Goal: Information Seeking & Learning: Learn about a topic

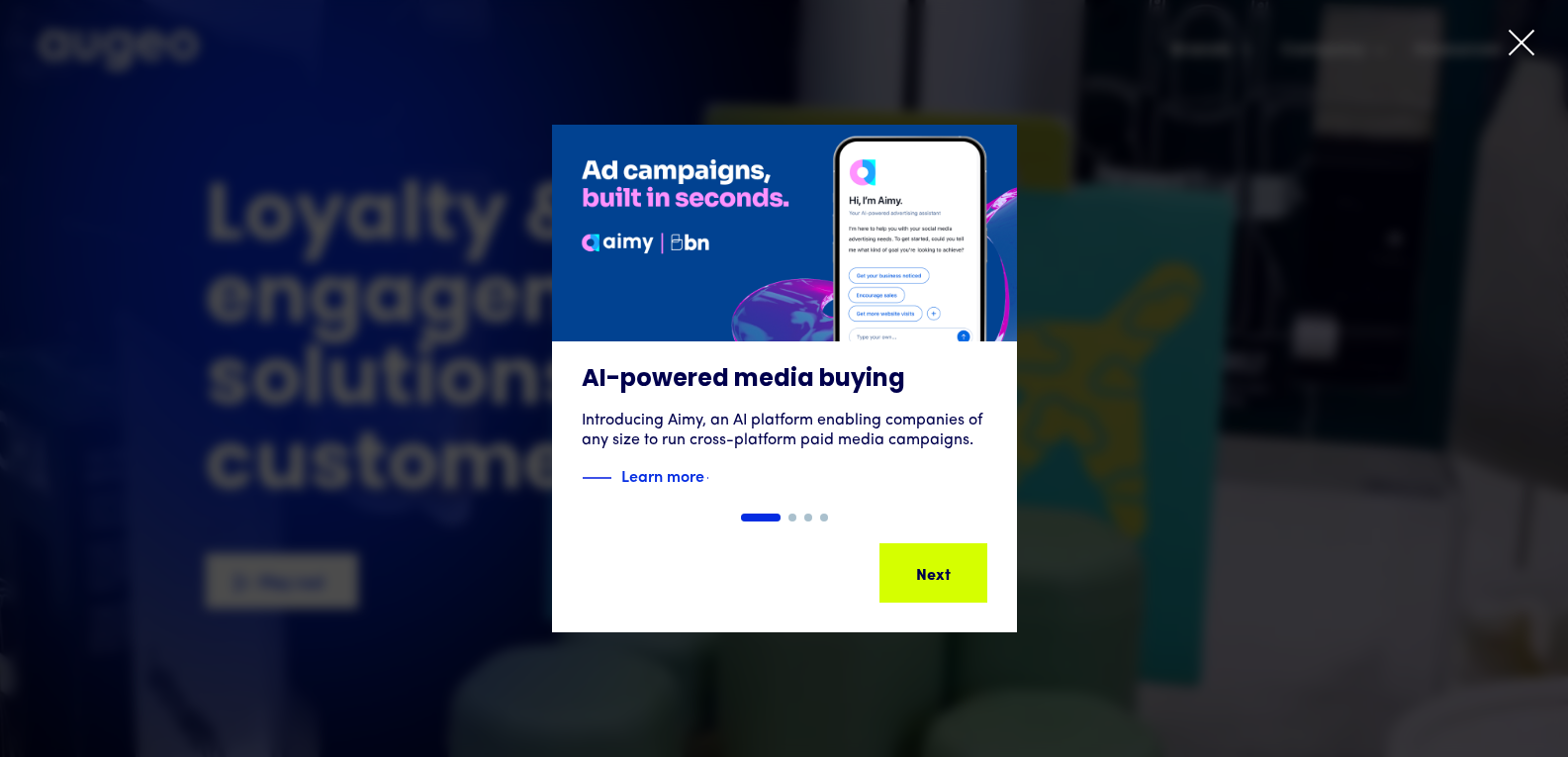
click at [1530, 44] on icon at bounding box center [1521, 43] width 30 height 30
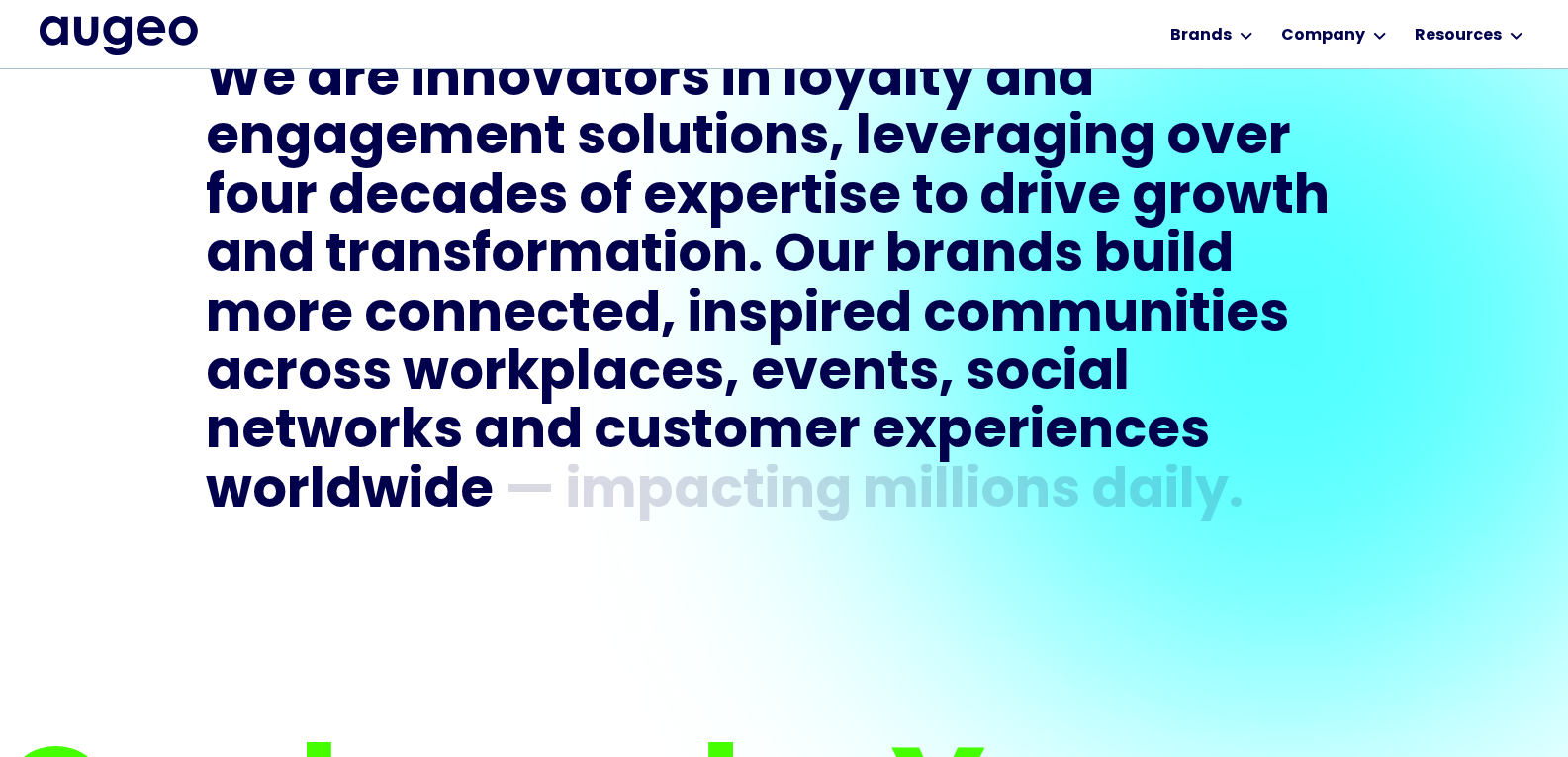
scroll to position [1389, 0]
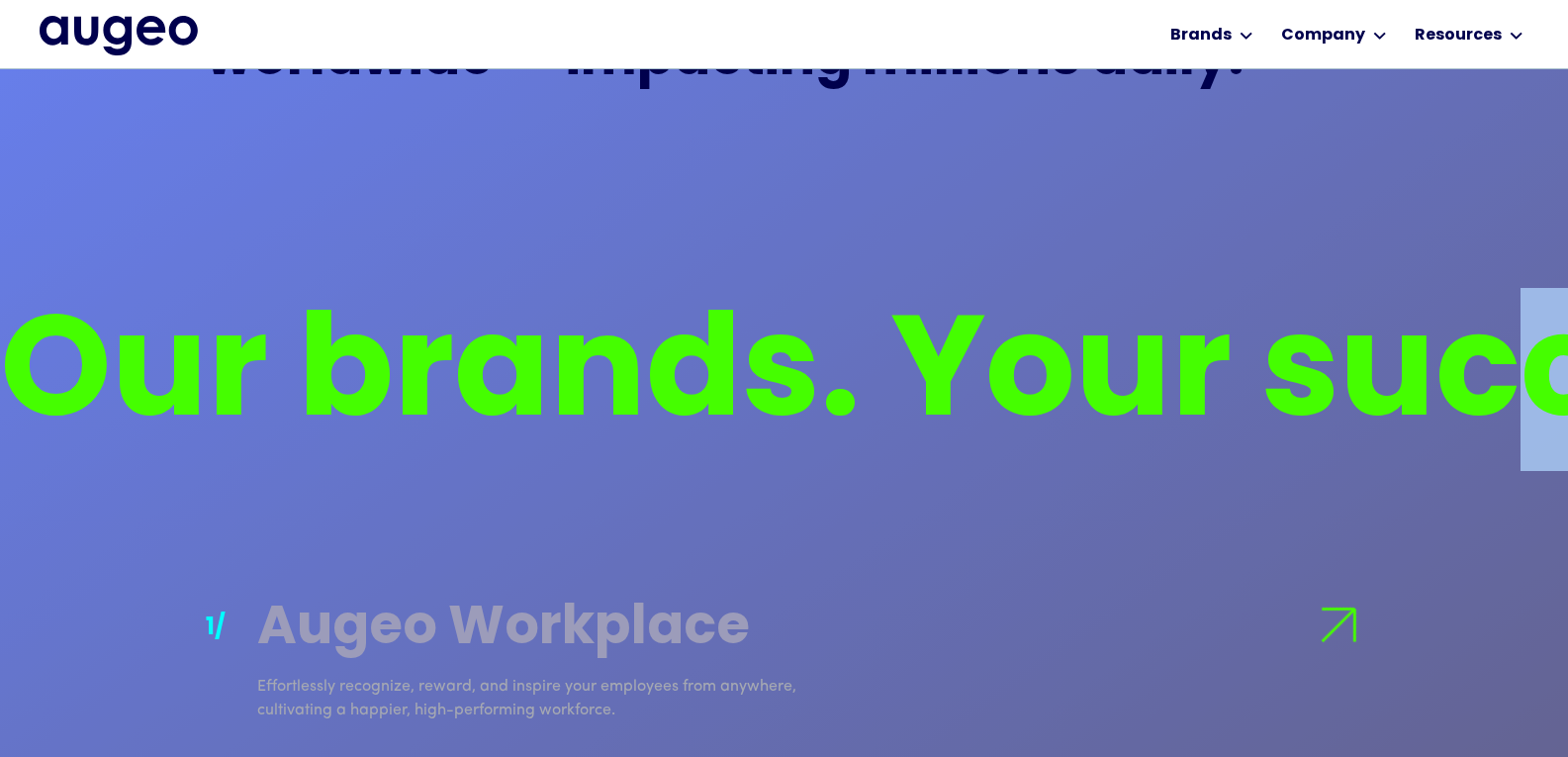
drag, startPoint x: 1552, startPoint y: 274, endPoint x: 1552, endPoint y: 335, distance: 61.0
click at [1552, 335] on div "Our brands. Your success story. Our brands. Your success story." at bounding box center [784, 330] width 1568 height 281
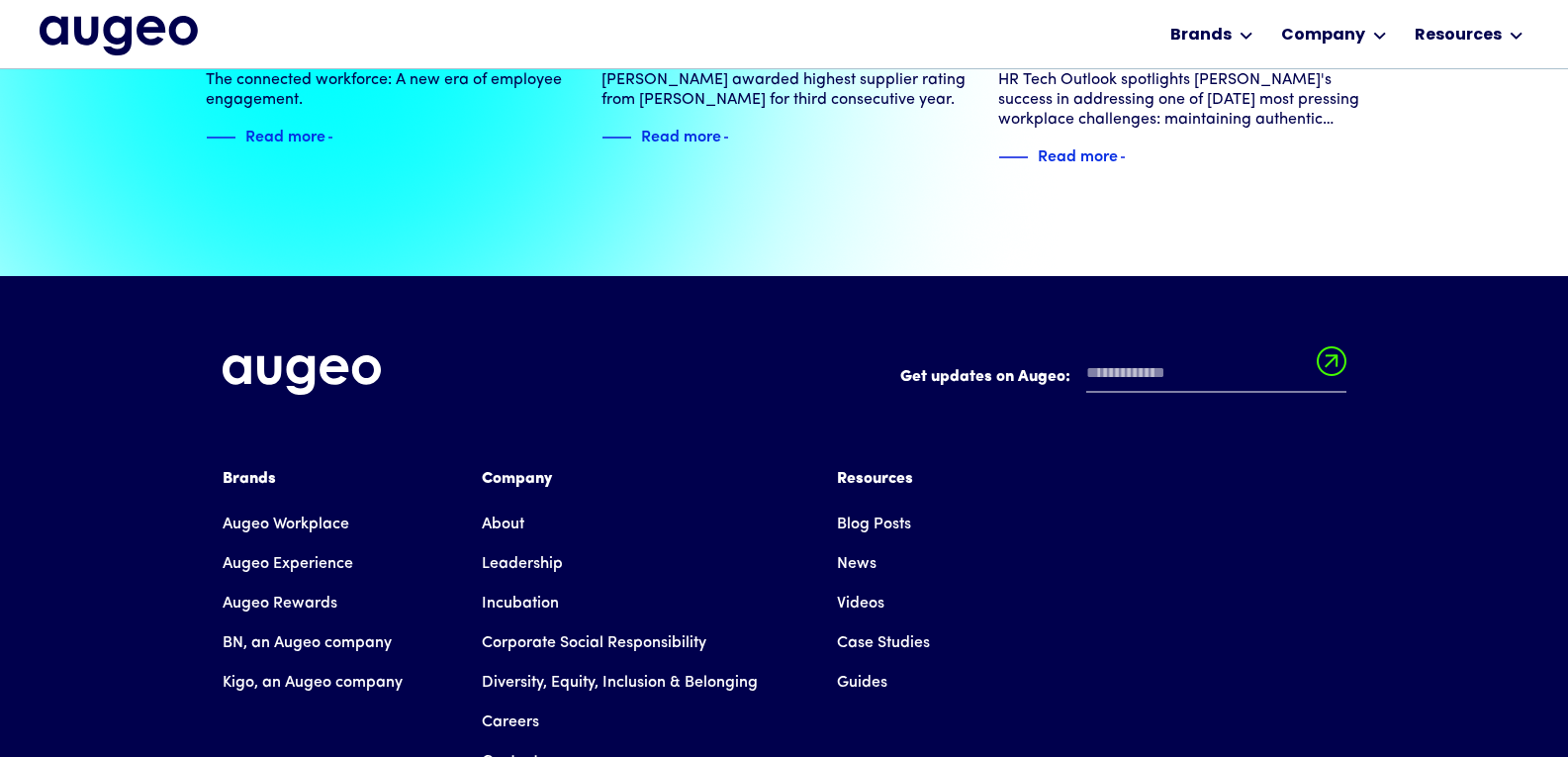
scroll to position [4348, 0]
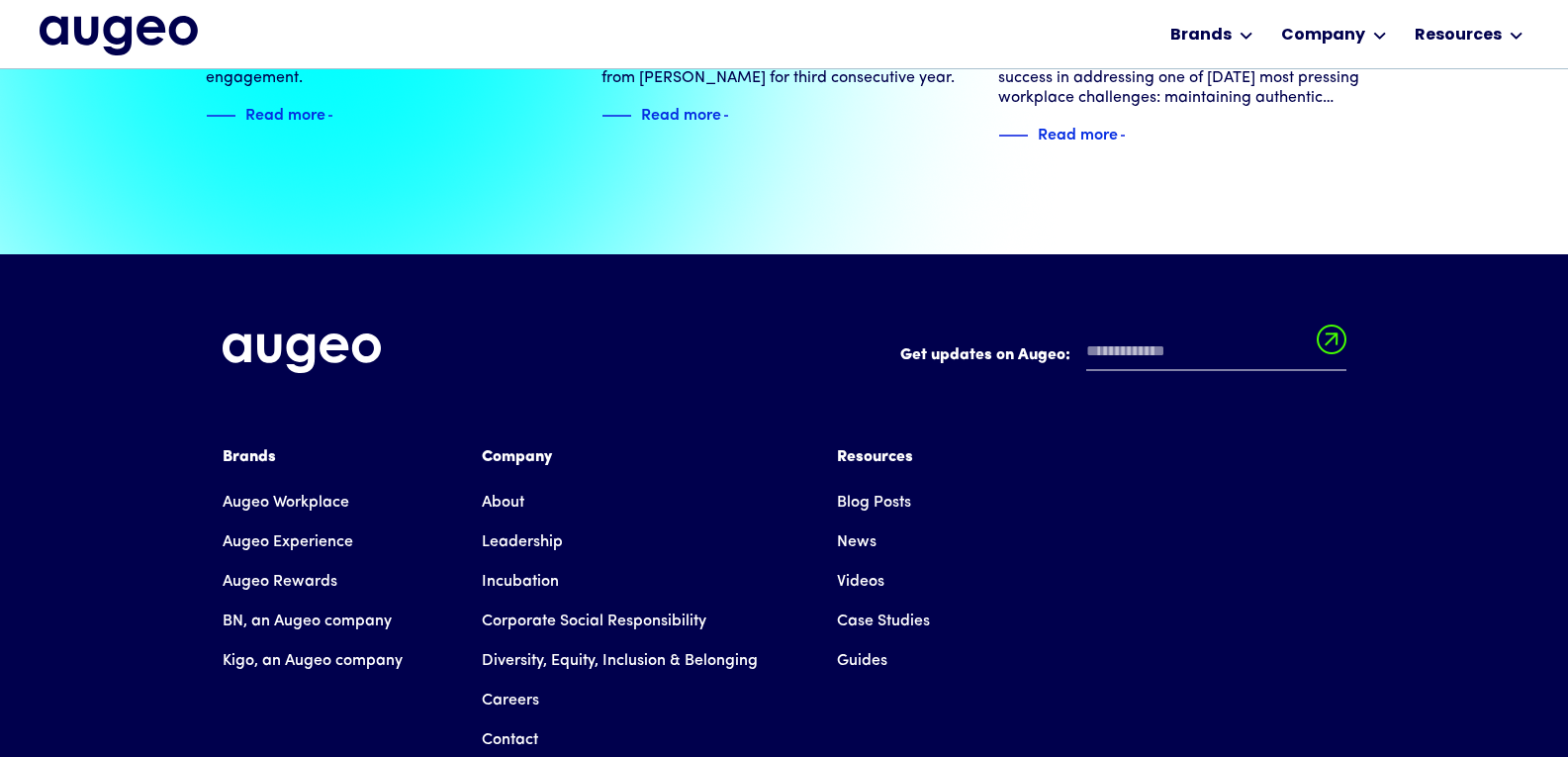
click at [516, 681] on link "Careers" at bounding box center [510, 701] width 57 height 40
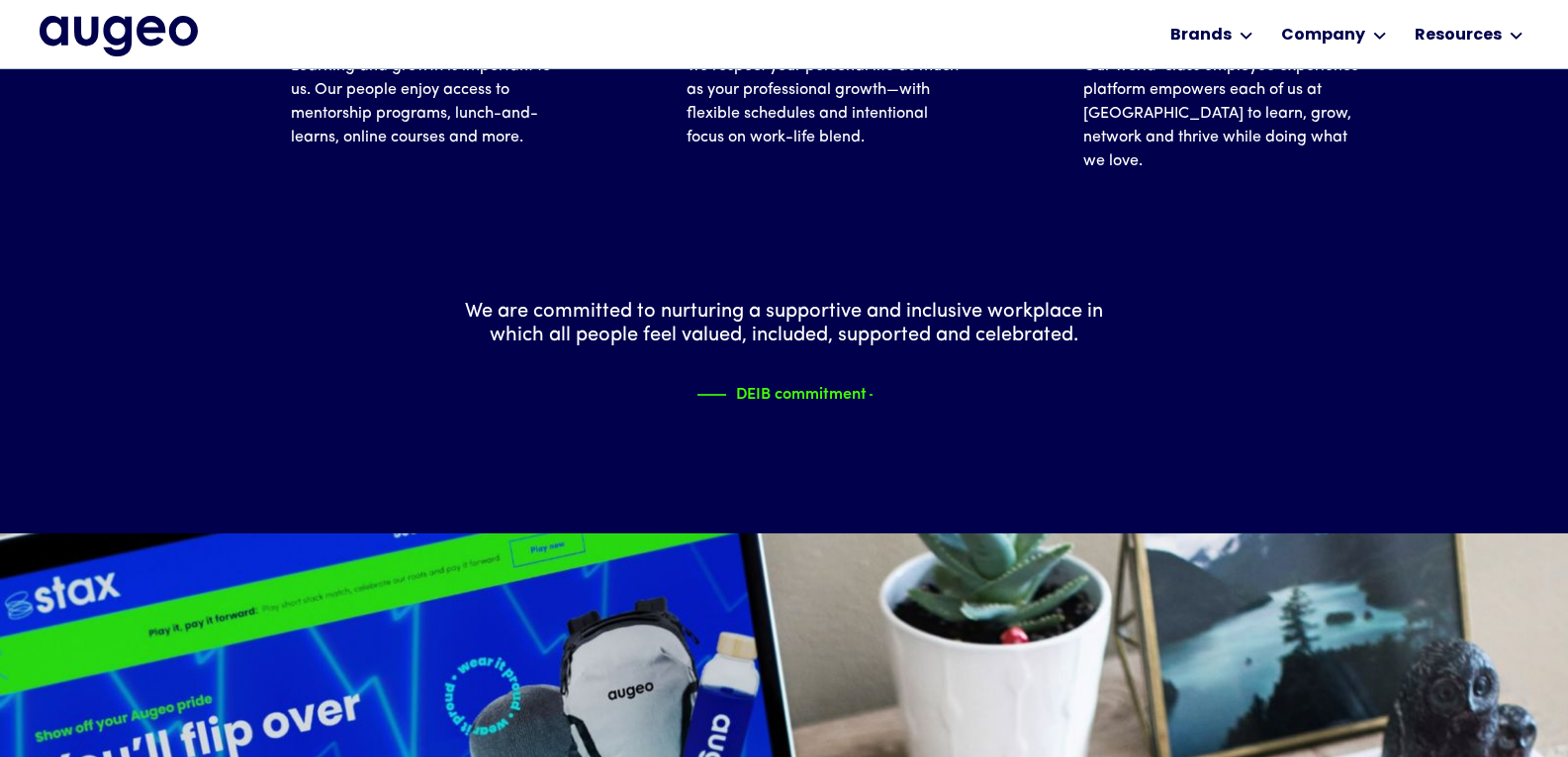
scroll to position [1745, 0]
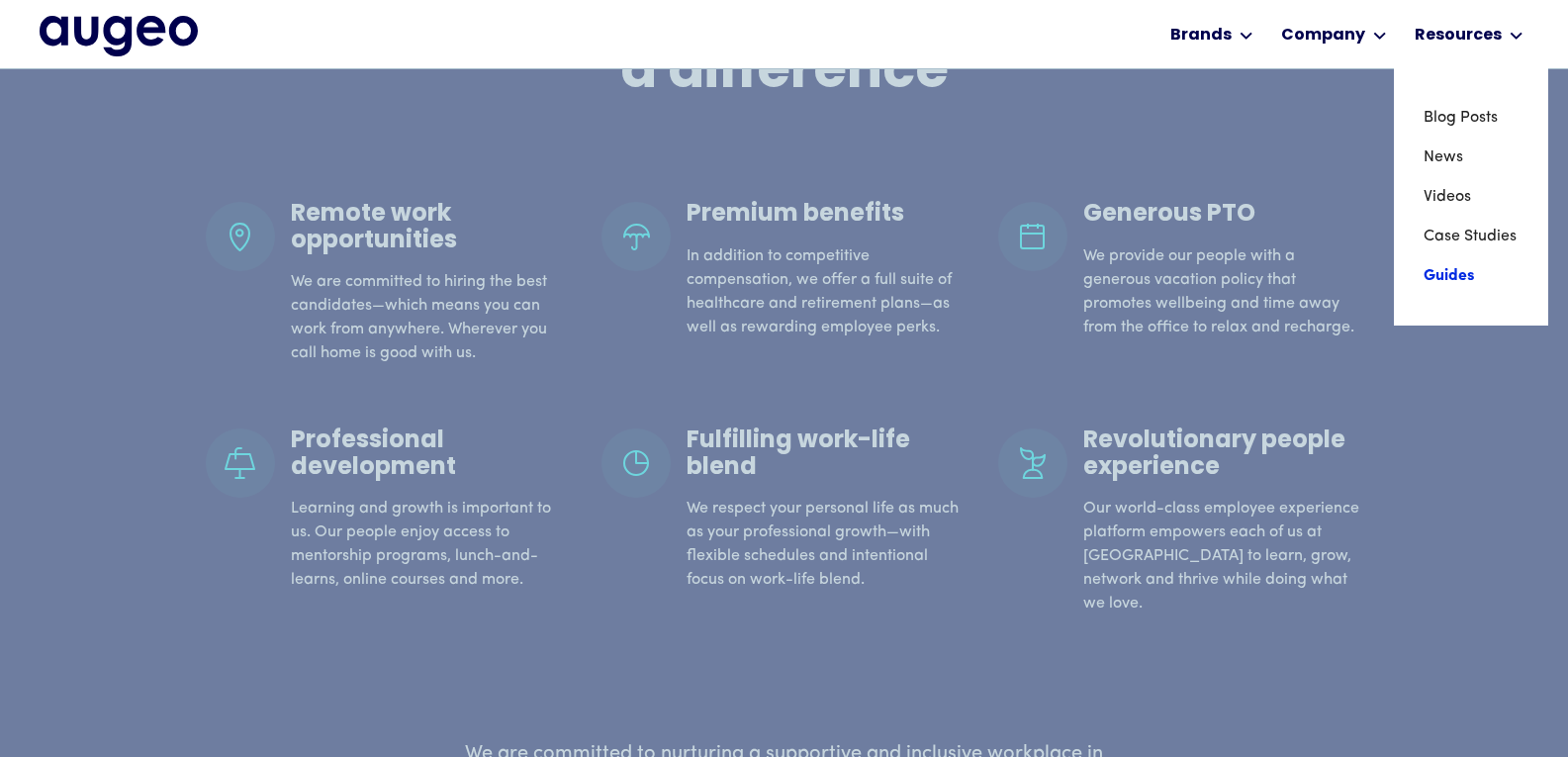
click at [1433, 275] on link "Guides" at bounding box center [1471, 276] width 95 height 40
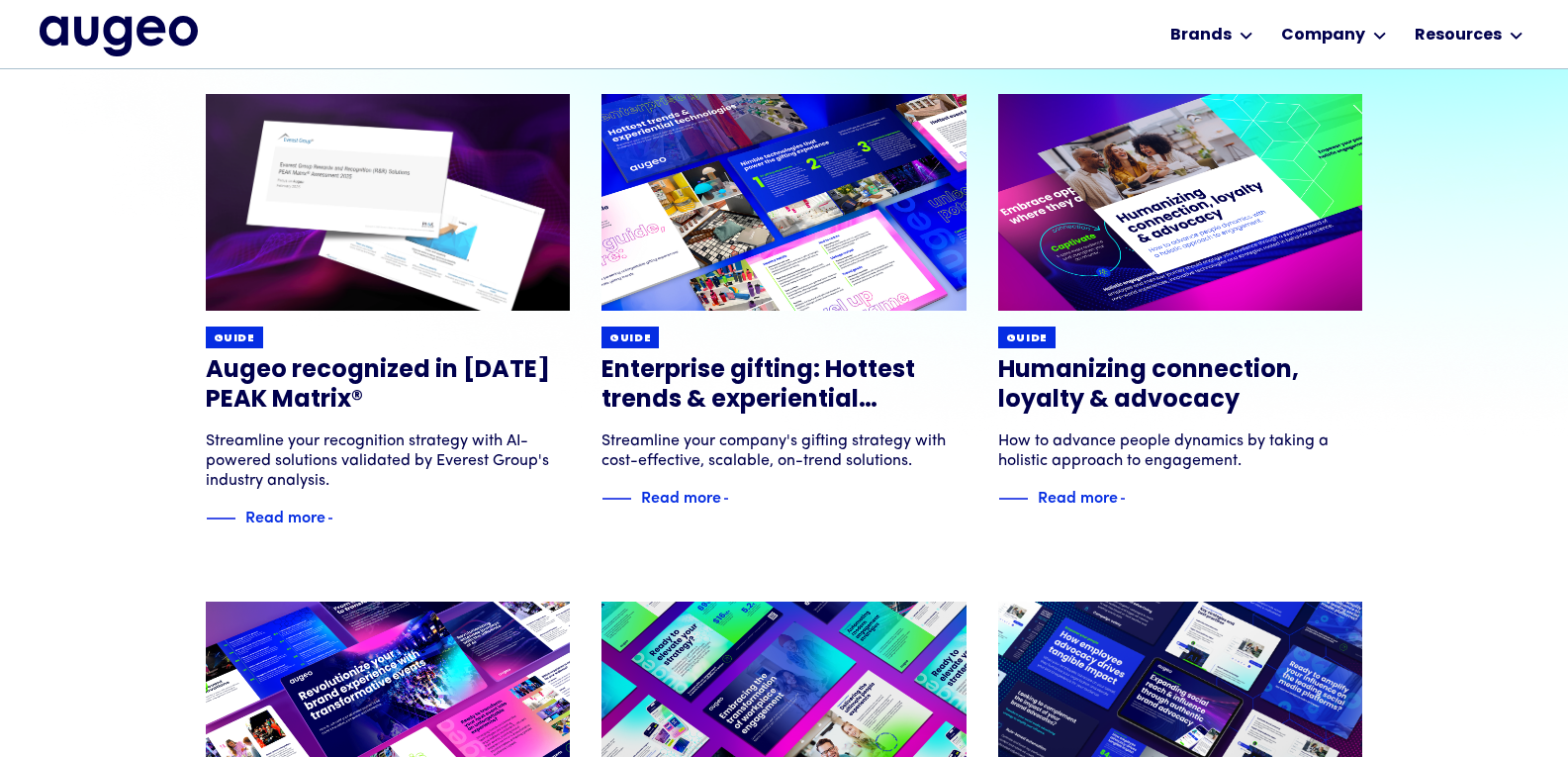
scroll to position [844, 0]
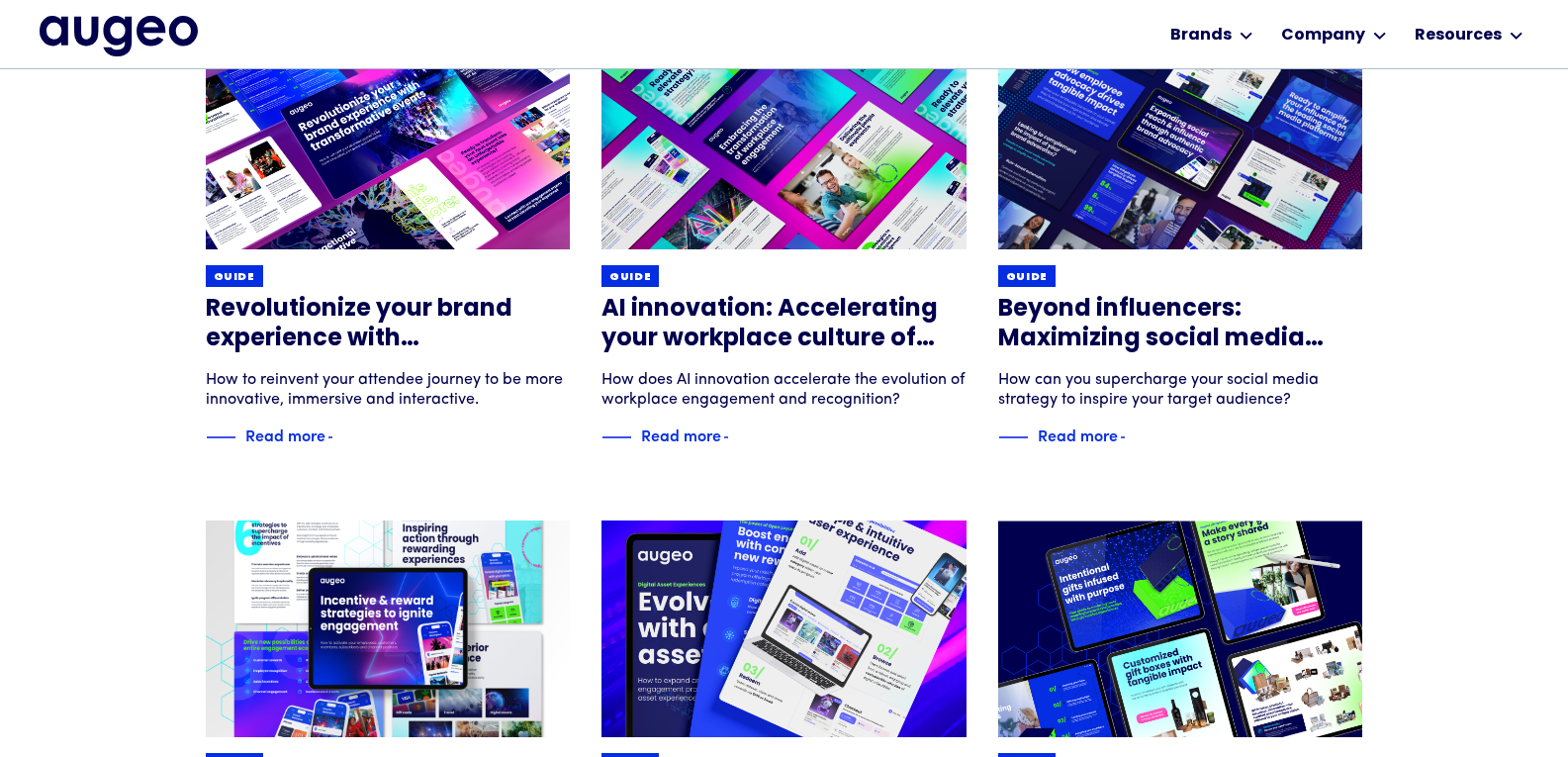
drag, startPoint x: 1553, startPoint y: 360, endPoint x: 1582, endPoint y: 327, distance: 43.9
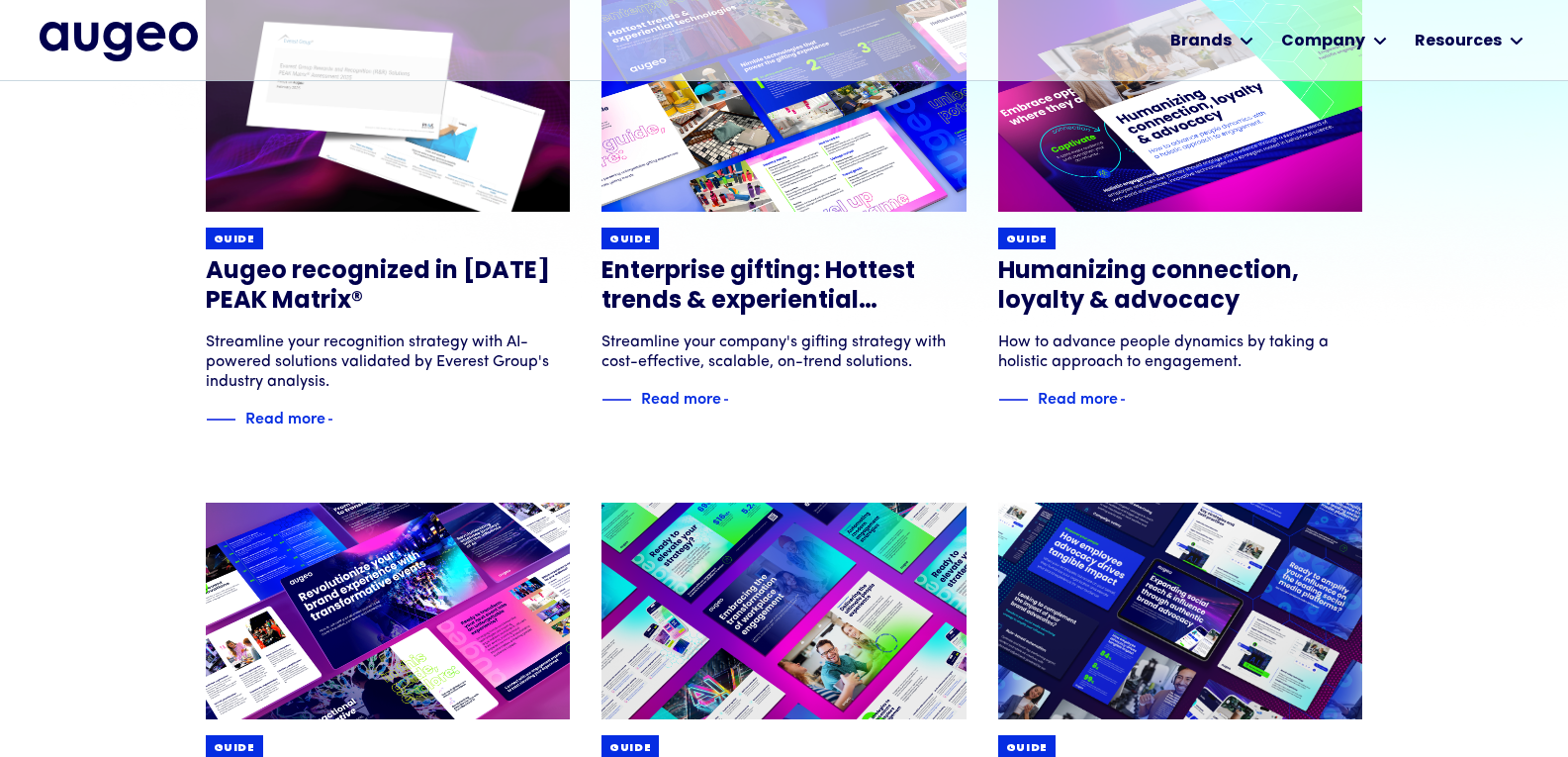
scroll to position [0, 0]
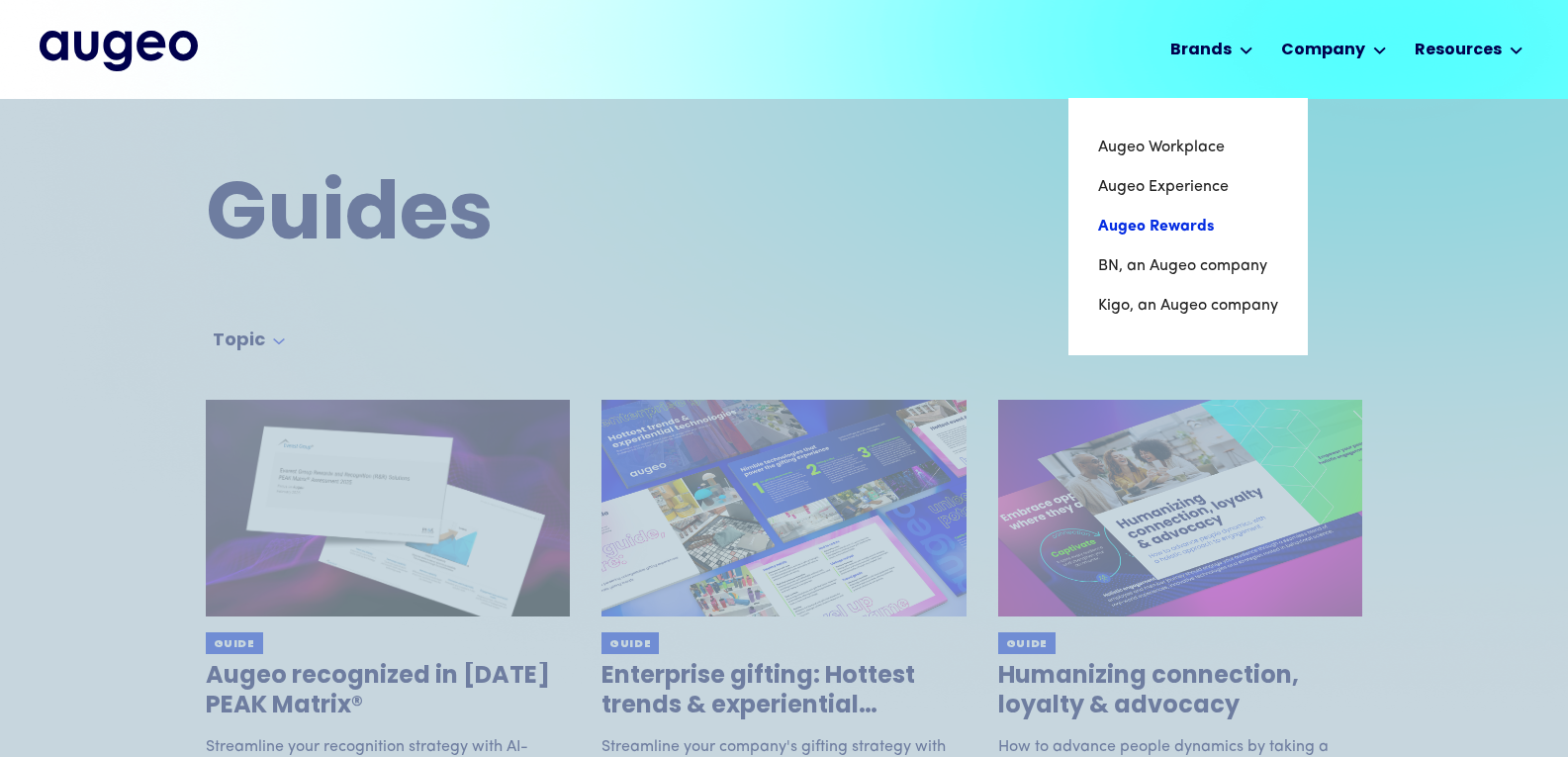
click at [1156, 215] on link "Augeo Rewards" at bounding box center [1188, 227] width 180 height 40
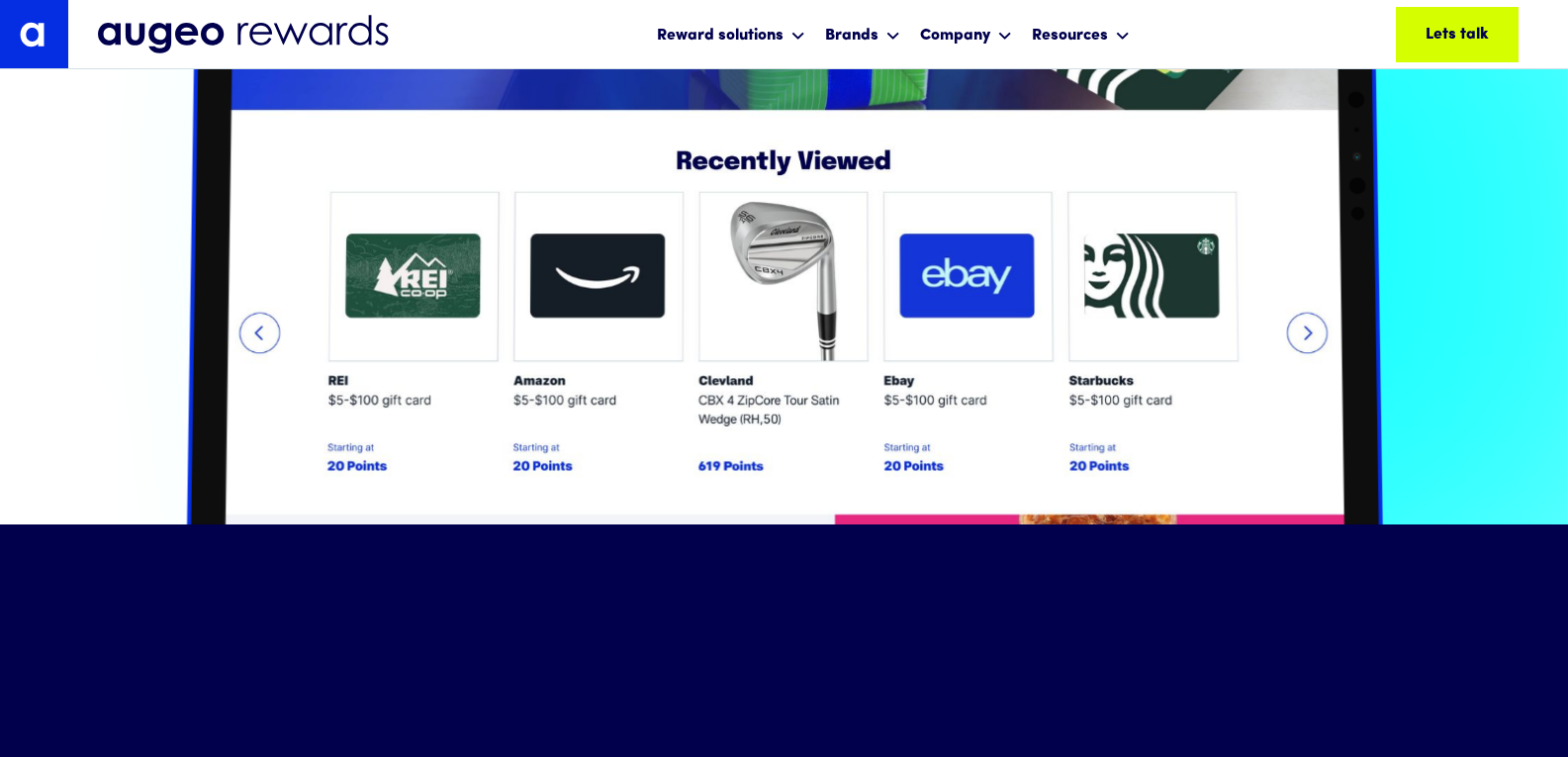
drag, startPoint x: 0, startPoint y: 0, endPoint x: 1582, endPoint y: 156, distance: 1589.7
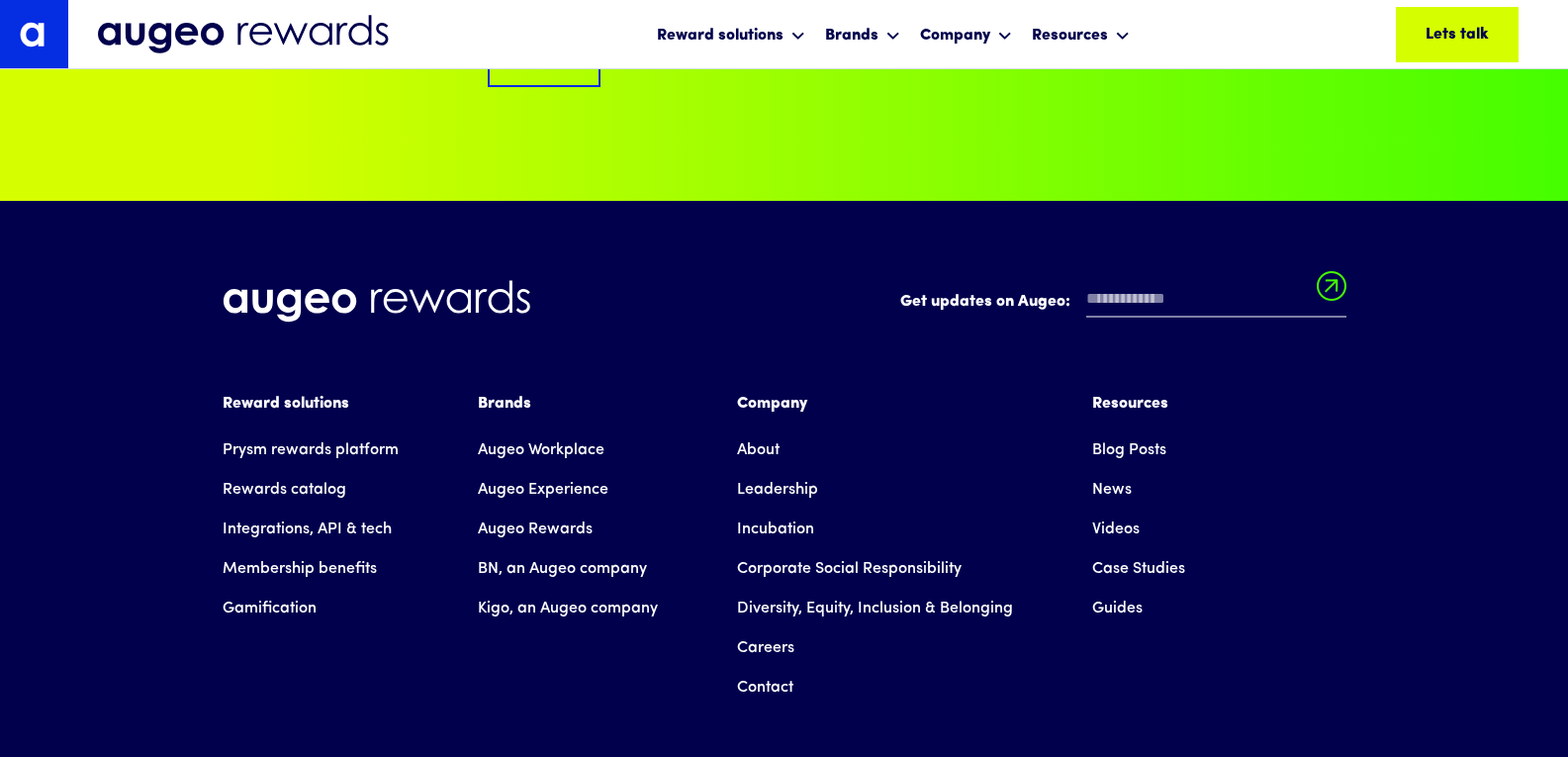
scroll to position [13341, 0]
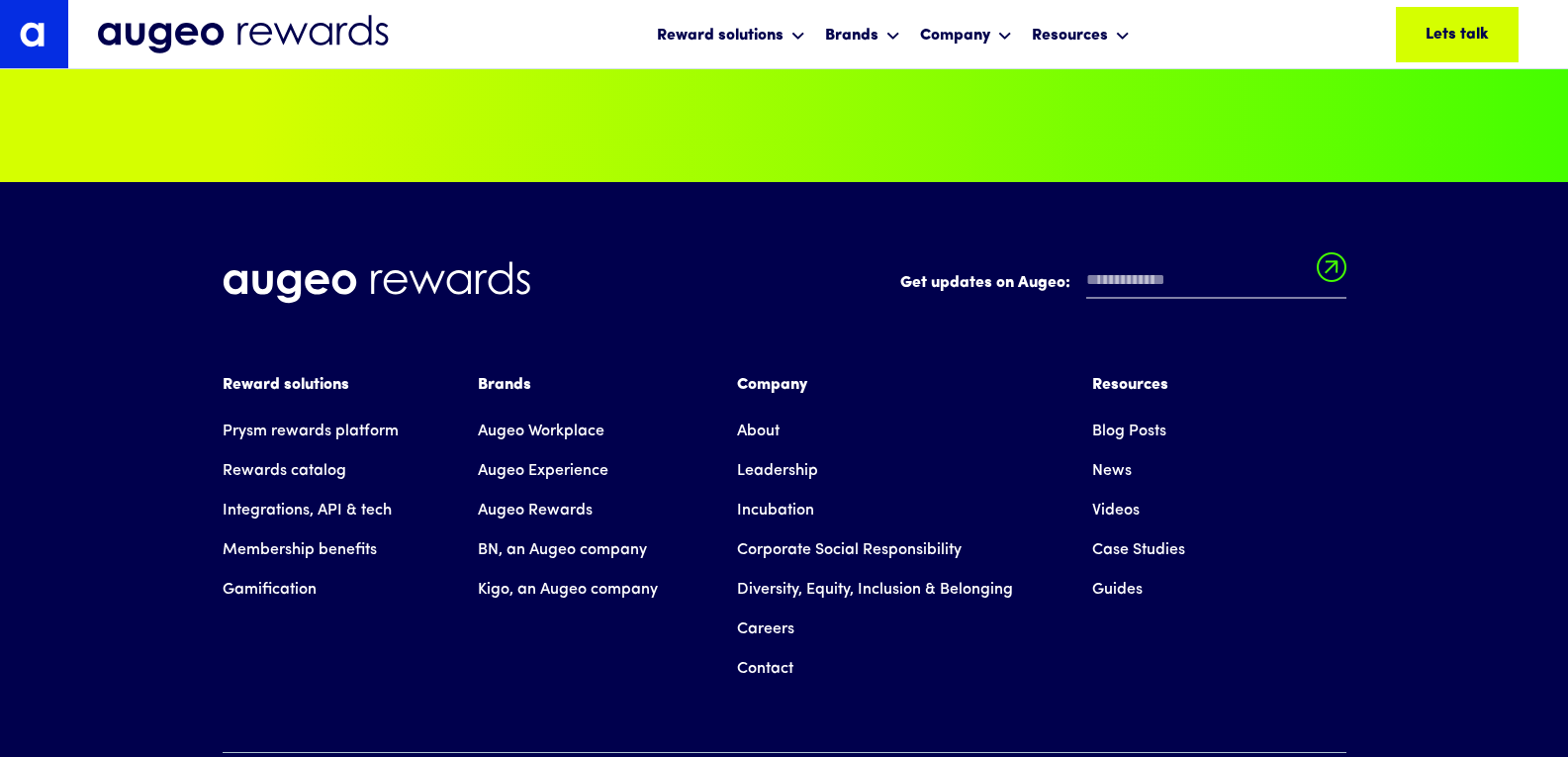
click at [739, 490] on link "Incubation" at bounding box center [776, 510] width 77 height 40
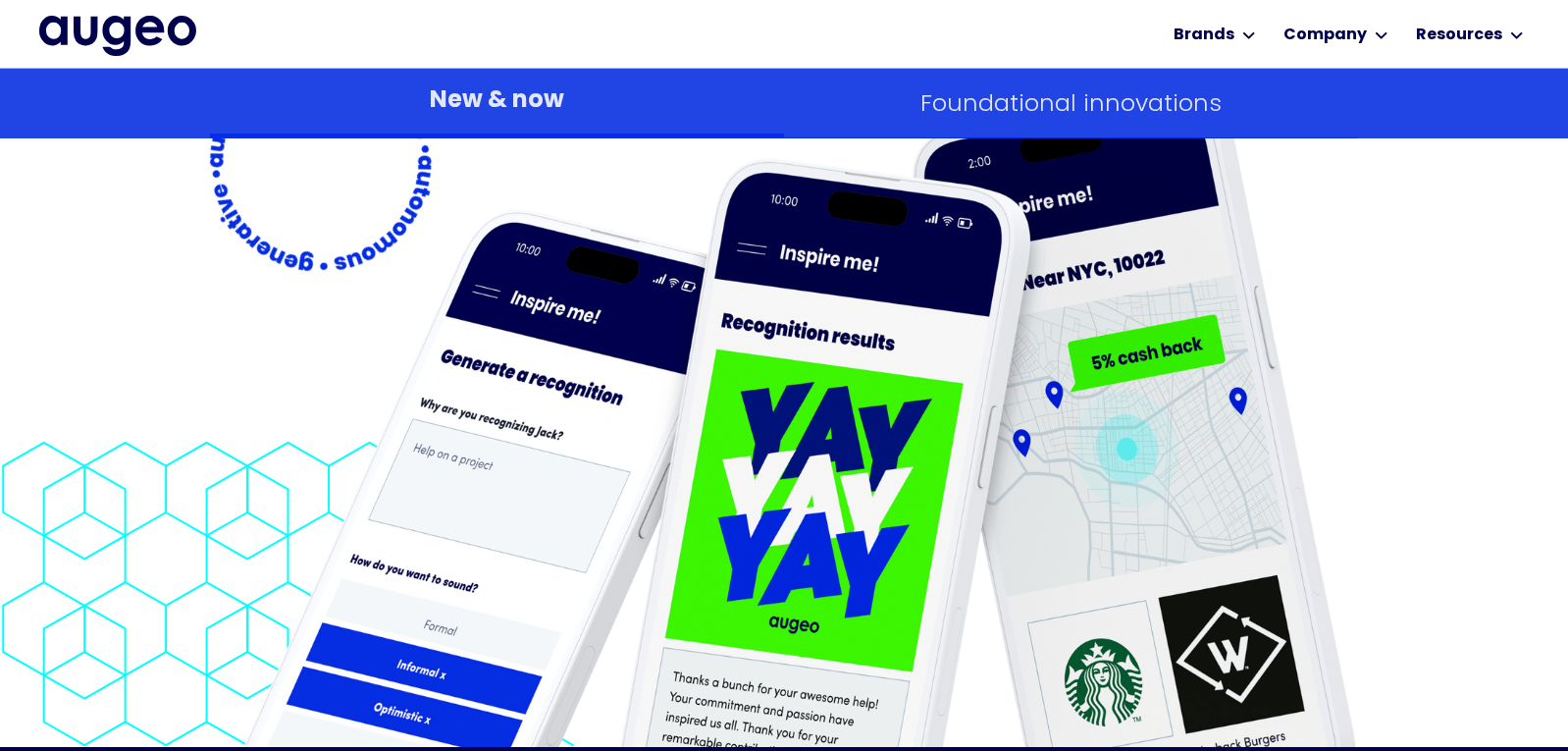
scroll to position [2277, 0]
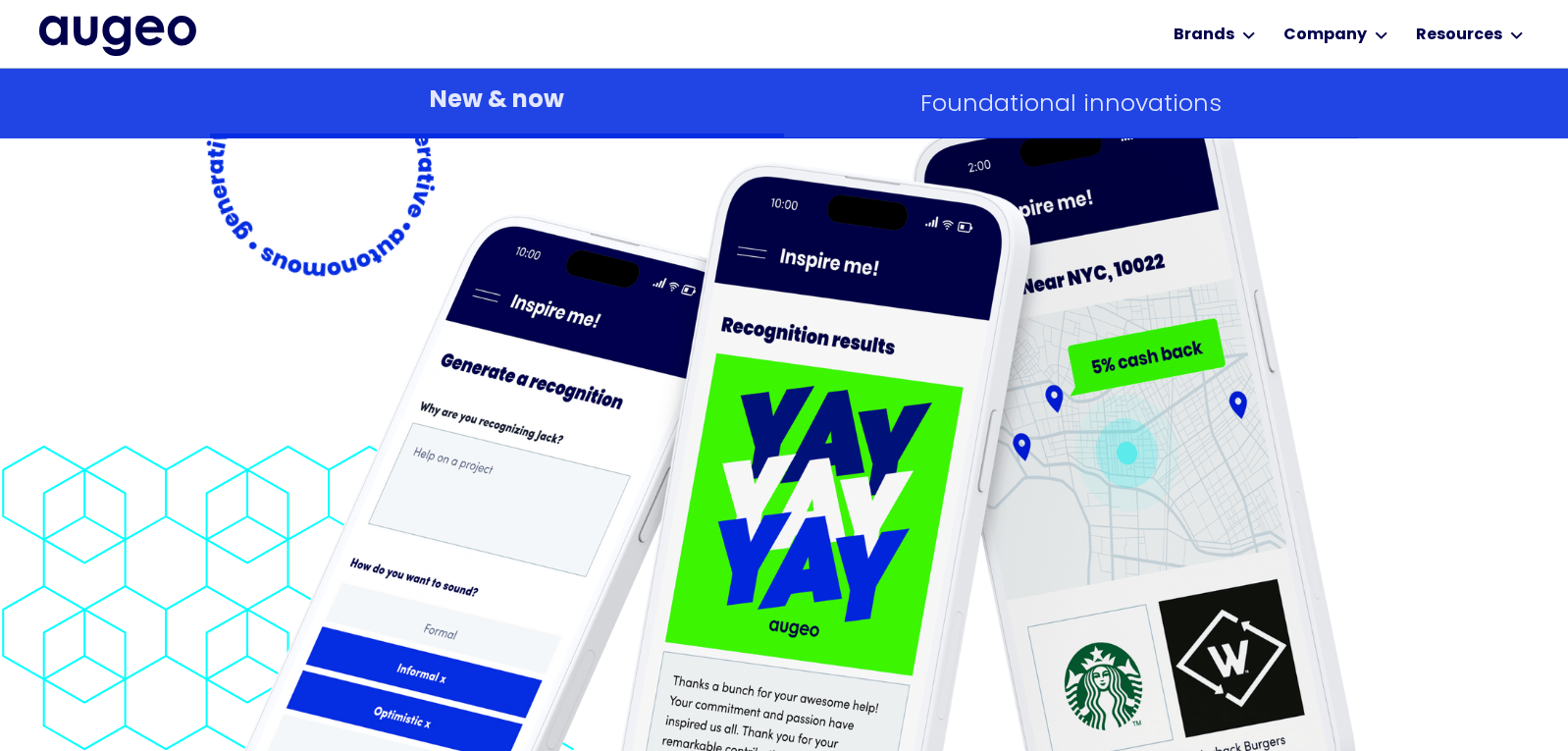
click at [1037, 92] on div "Foundational innovations" at bounding box center [1071, 103] width 301 height 26
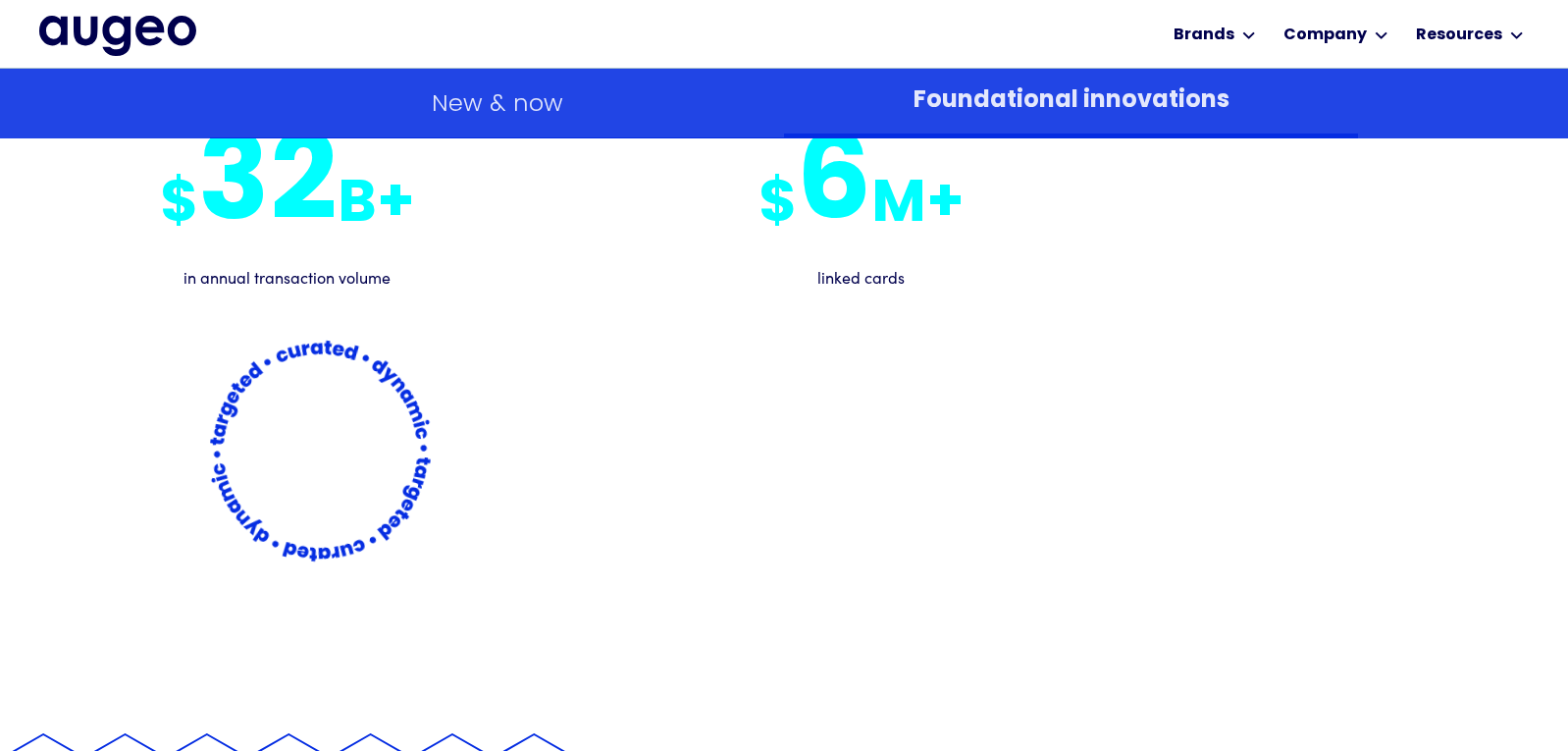
scroll to position [7585, 0]
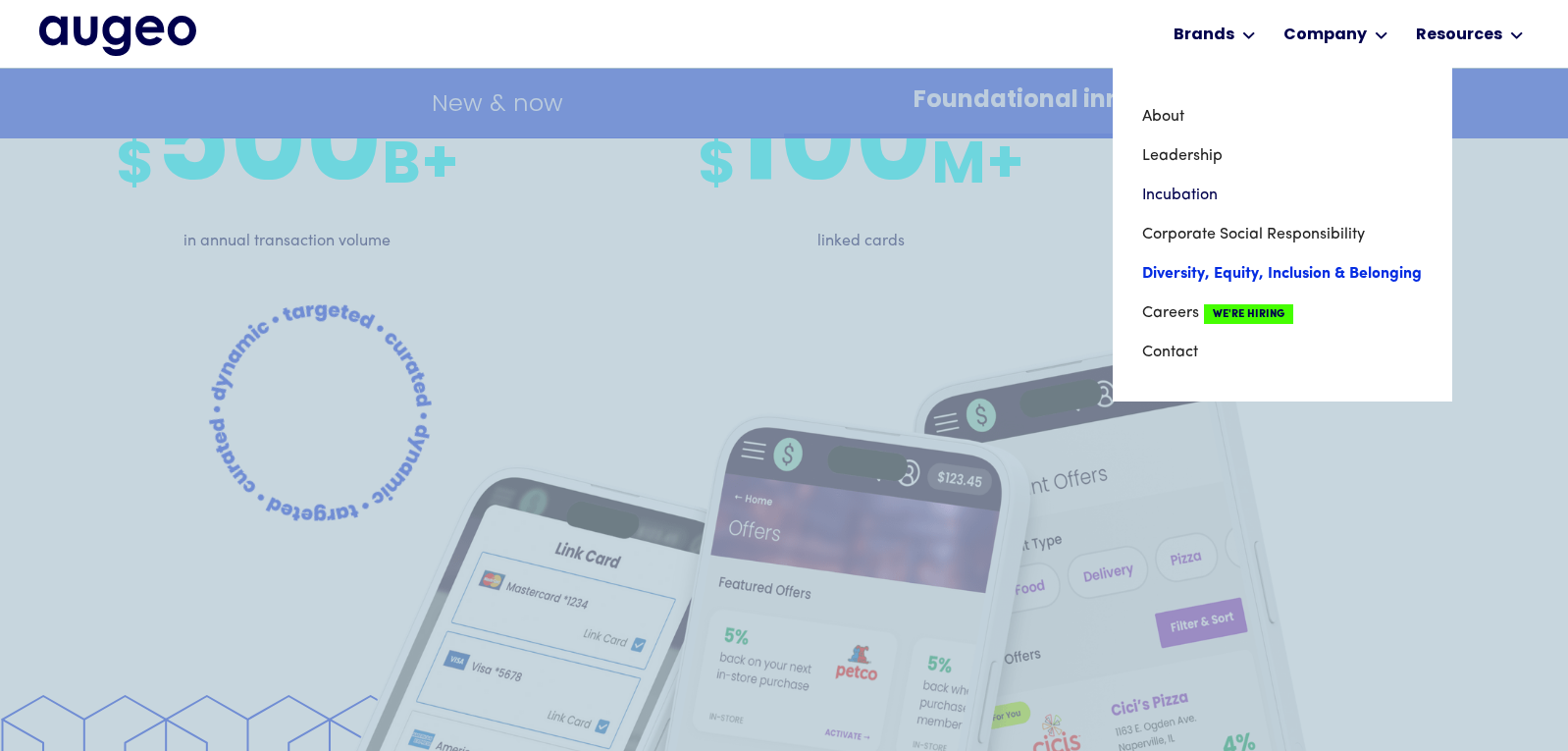
click at [1207, 270] on link "Diversity, Equity, Inclusion & Belonging" at bounding box center [1282, 274] width 280 height 39
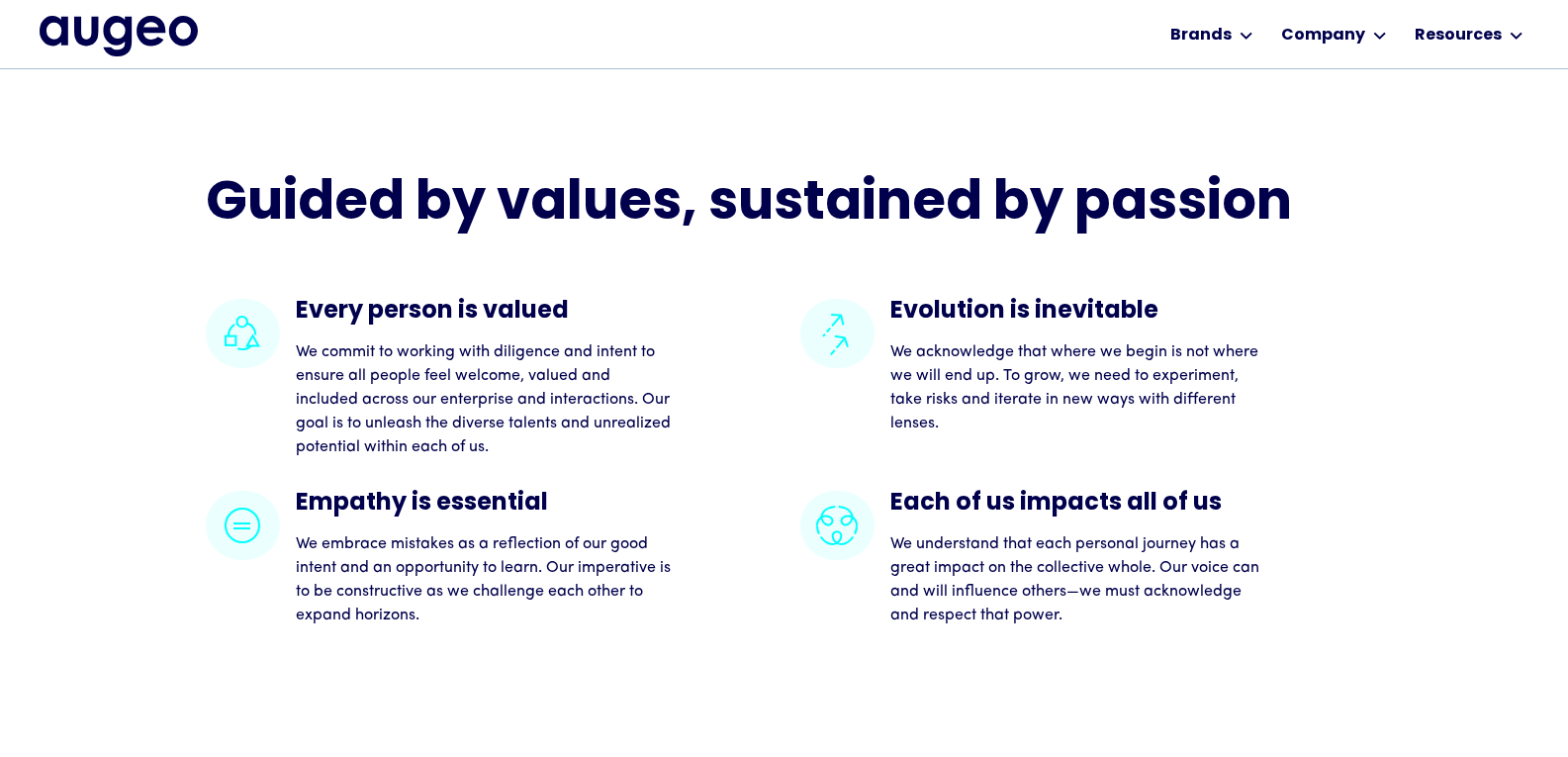
scroll to position [4081, 0]
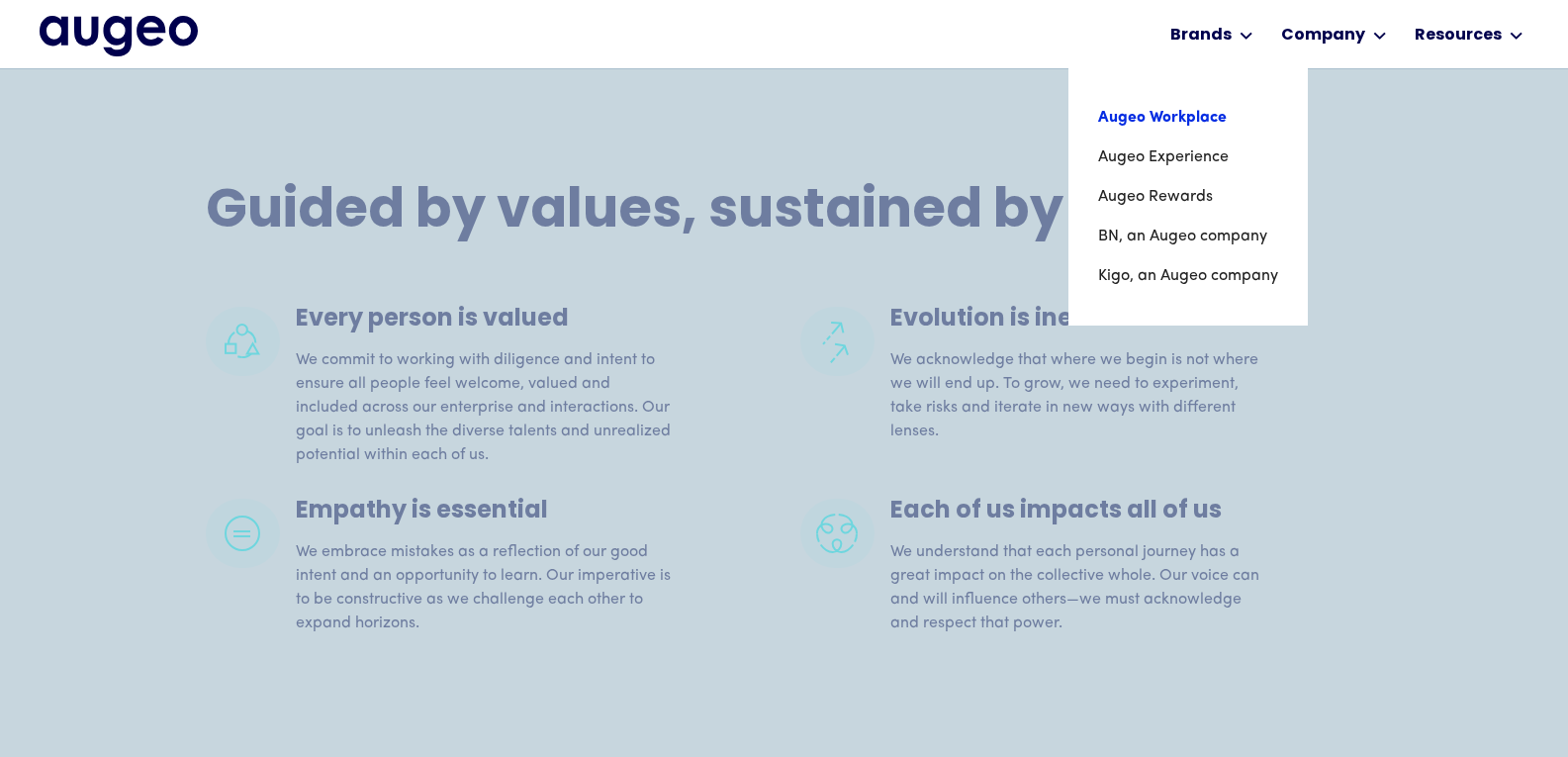
click at [1208, 114] on link "Augeo Workplace" at bounding box center [1188, 118] width 180 height 40
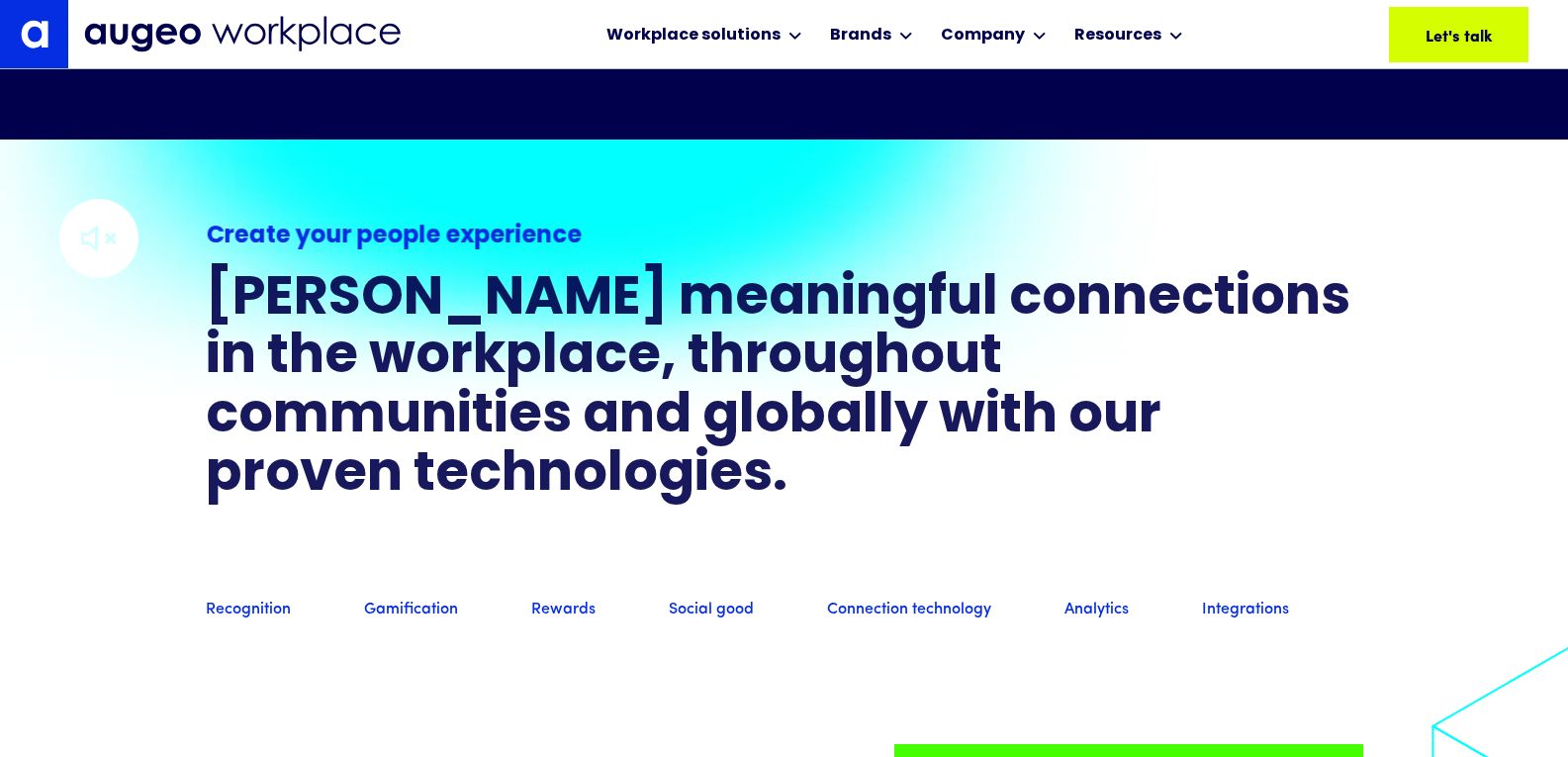
drag, startPoint x: 1579, startPoint y: 53, endPoint x: 1582, endPoint y: 134, distance: 81.1
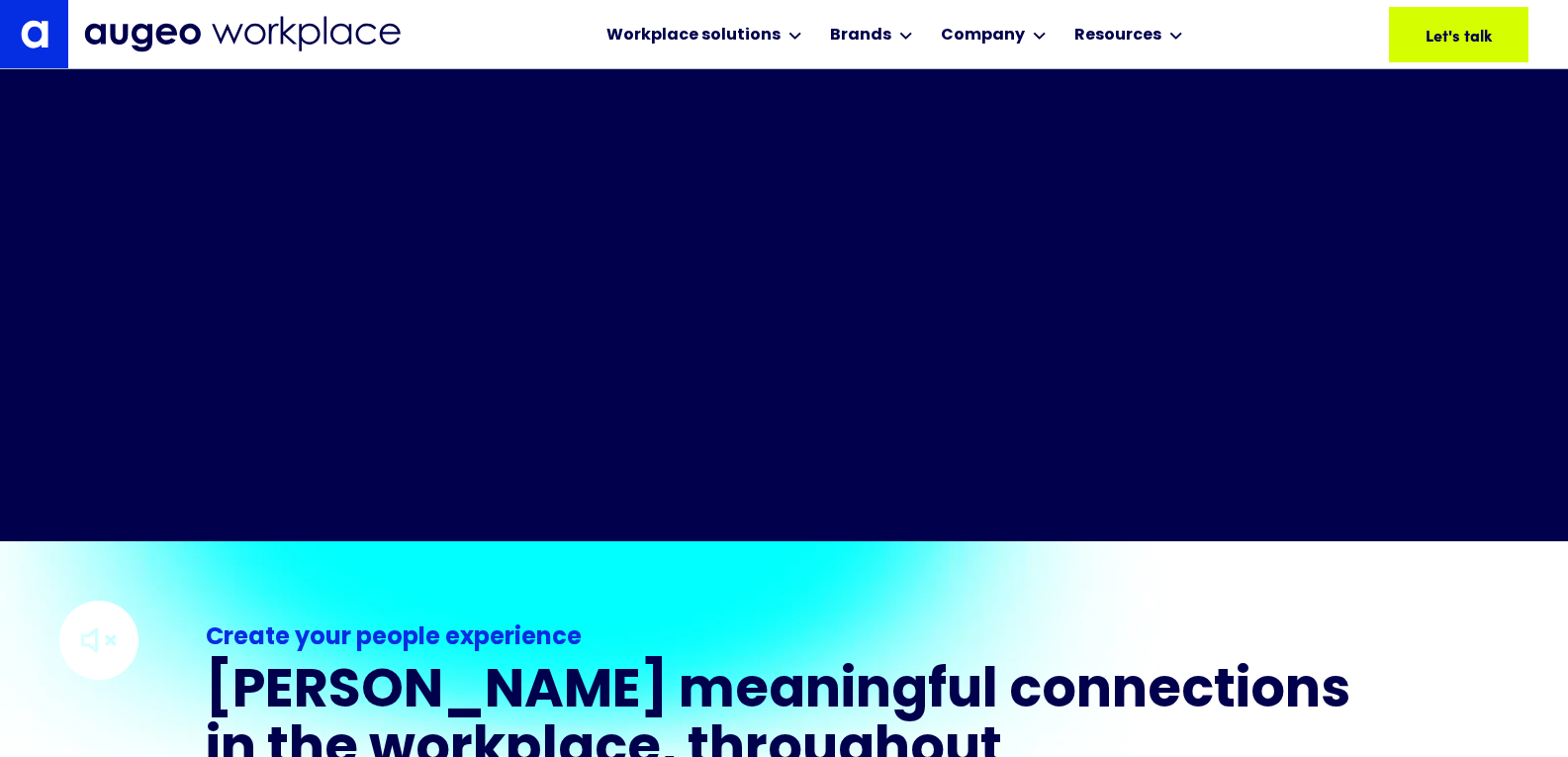
scroll to position [600, 0]
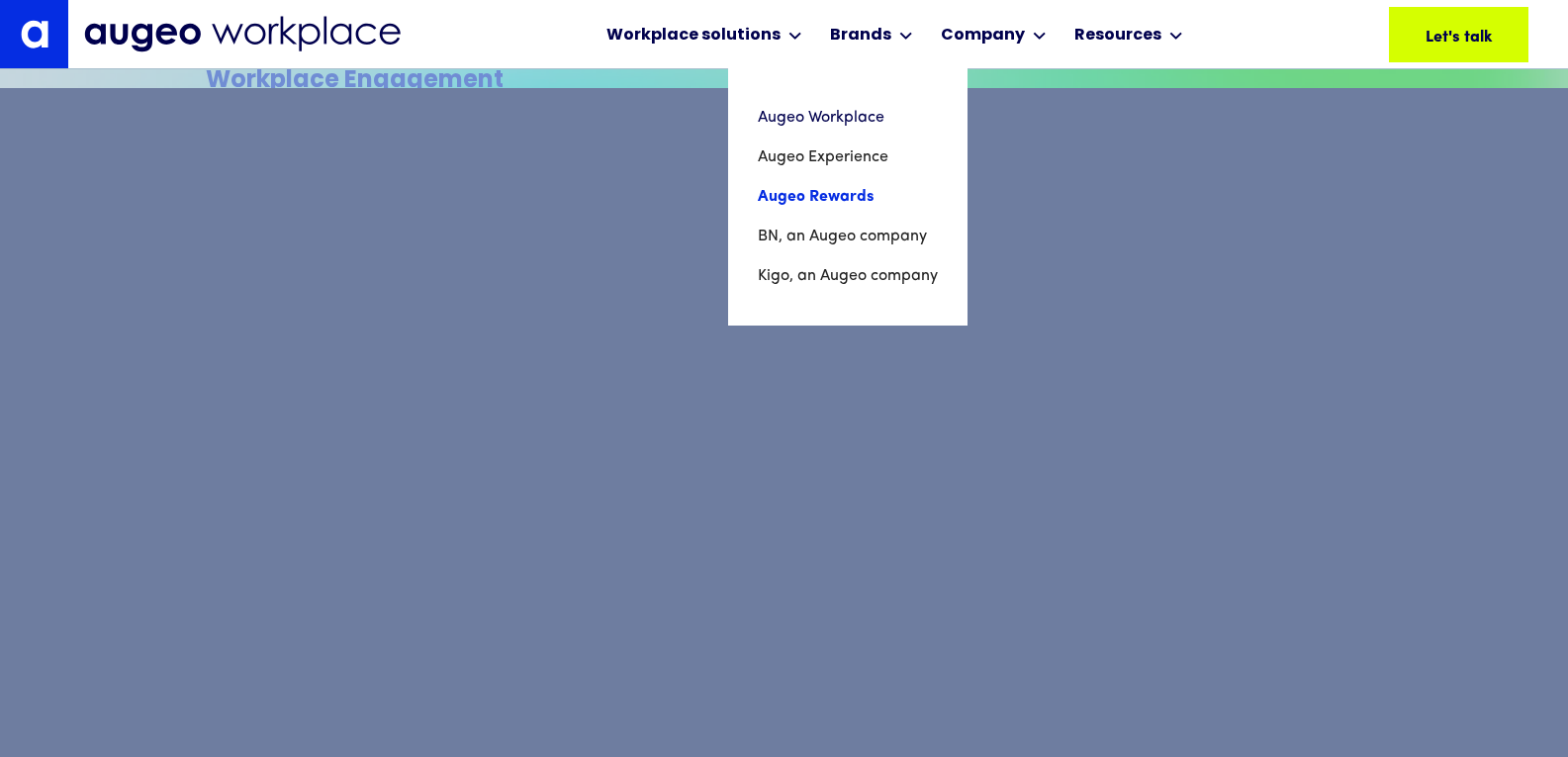
click at [804, 202] on link "Augeo Rewards" at bounding box center [848, 197] width 180 height 40
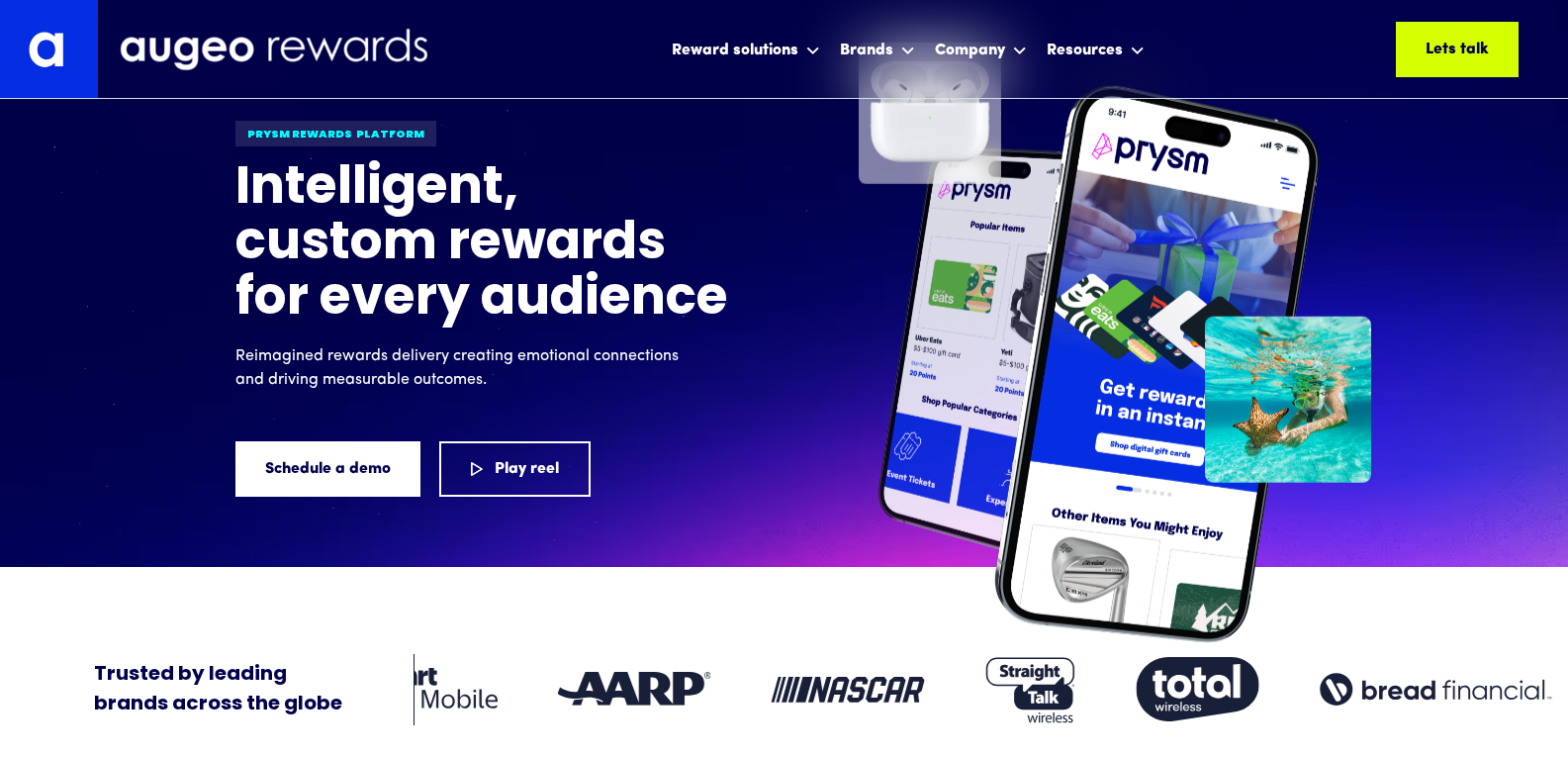
scroll to position [57, 0]
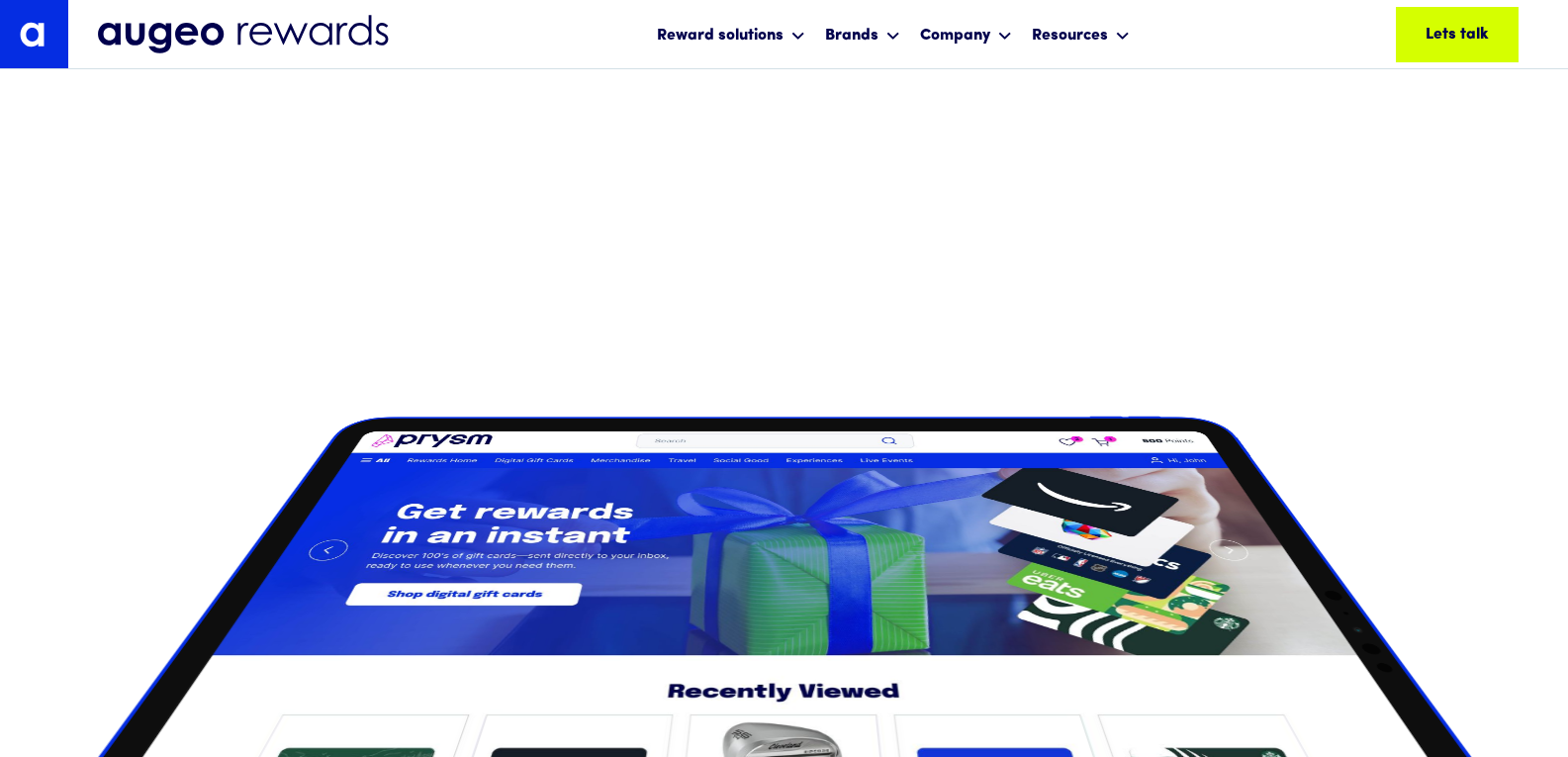
drag, startPoint x: 1573, startPoint y: 36, endPoint x: 1575, endPoint y: 132, distance: 96.0
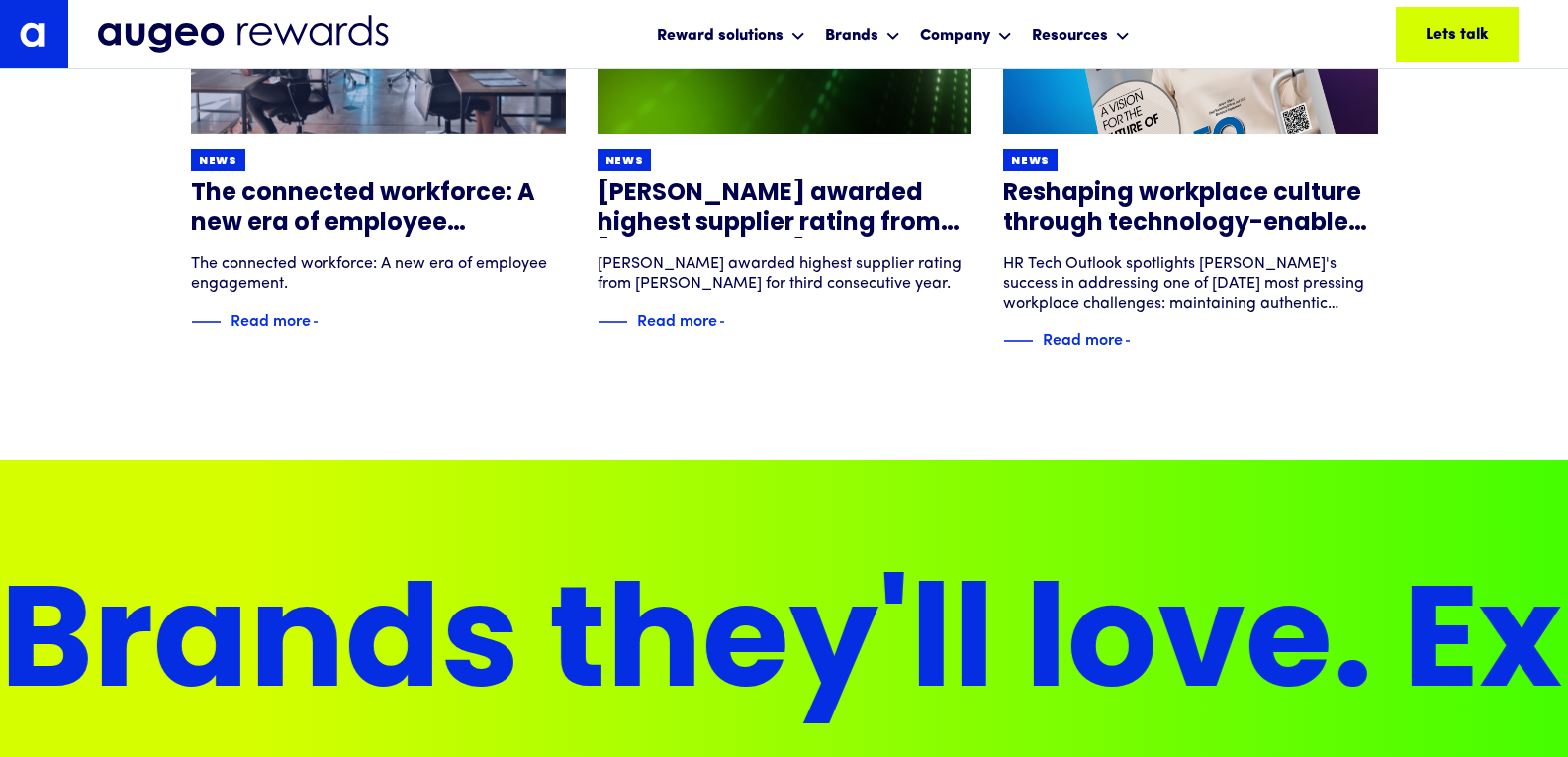
scroll to position [12804, 0]
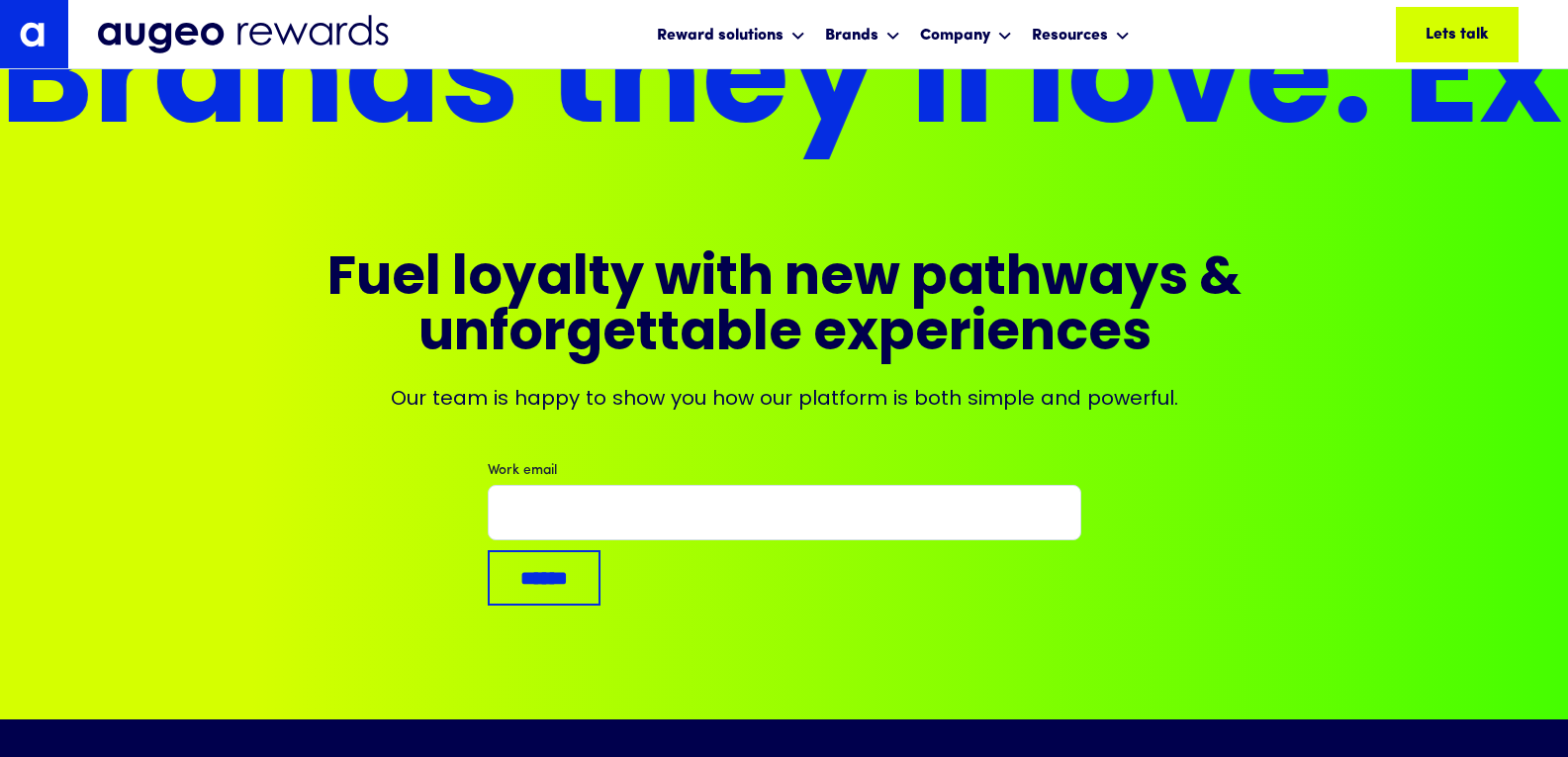
drag, startPoint x: 1567, startPoint y: 690, endPoint x: 1567, endPoint y: 713, distance: 23.0
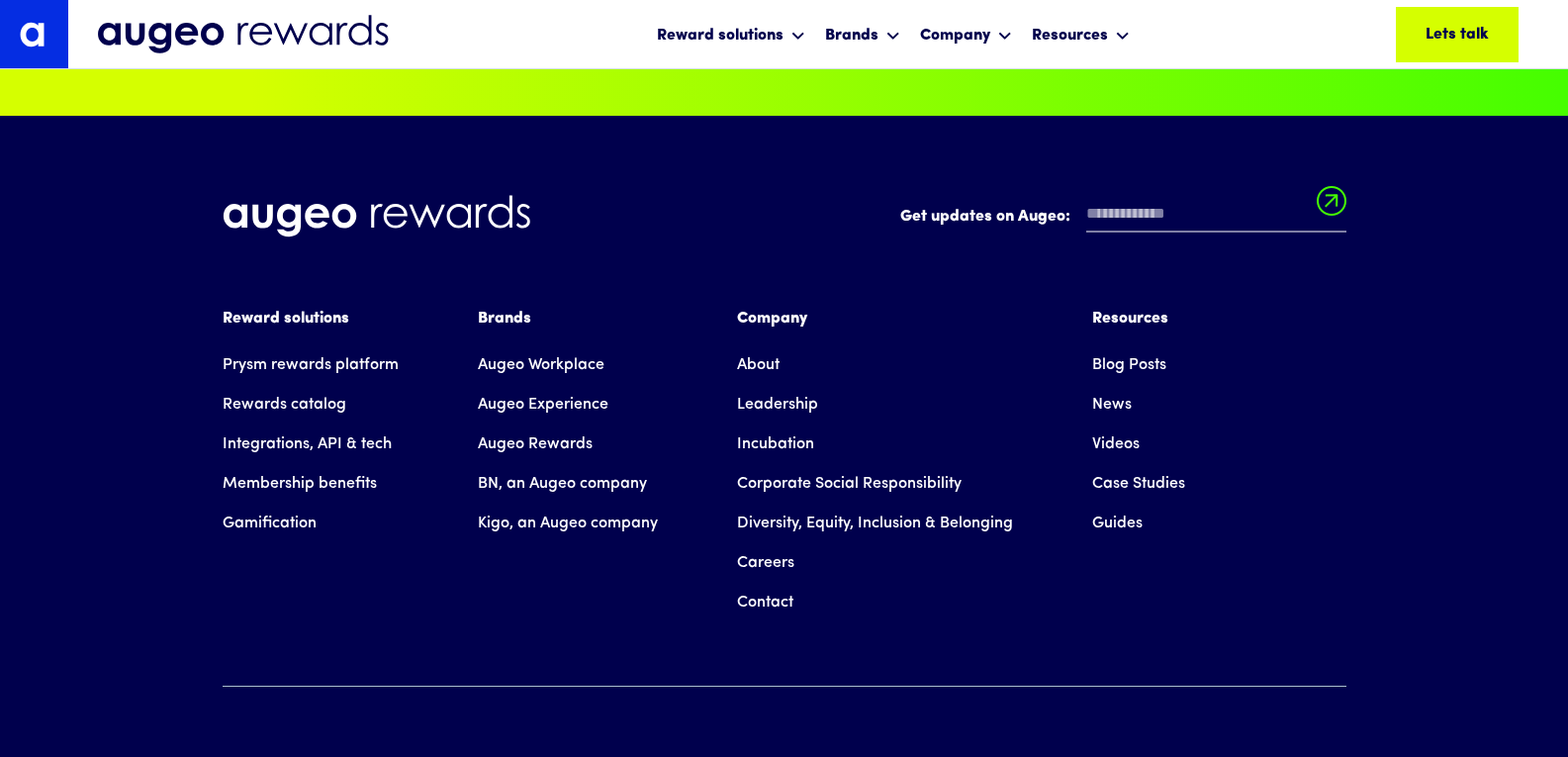
scroll to position [13412, 0]
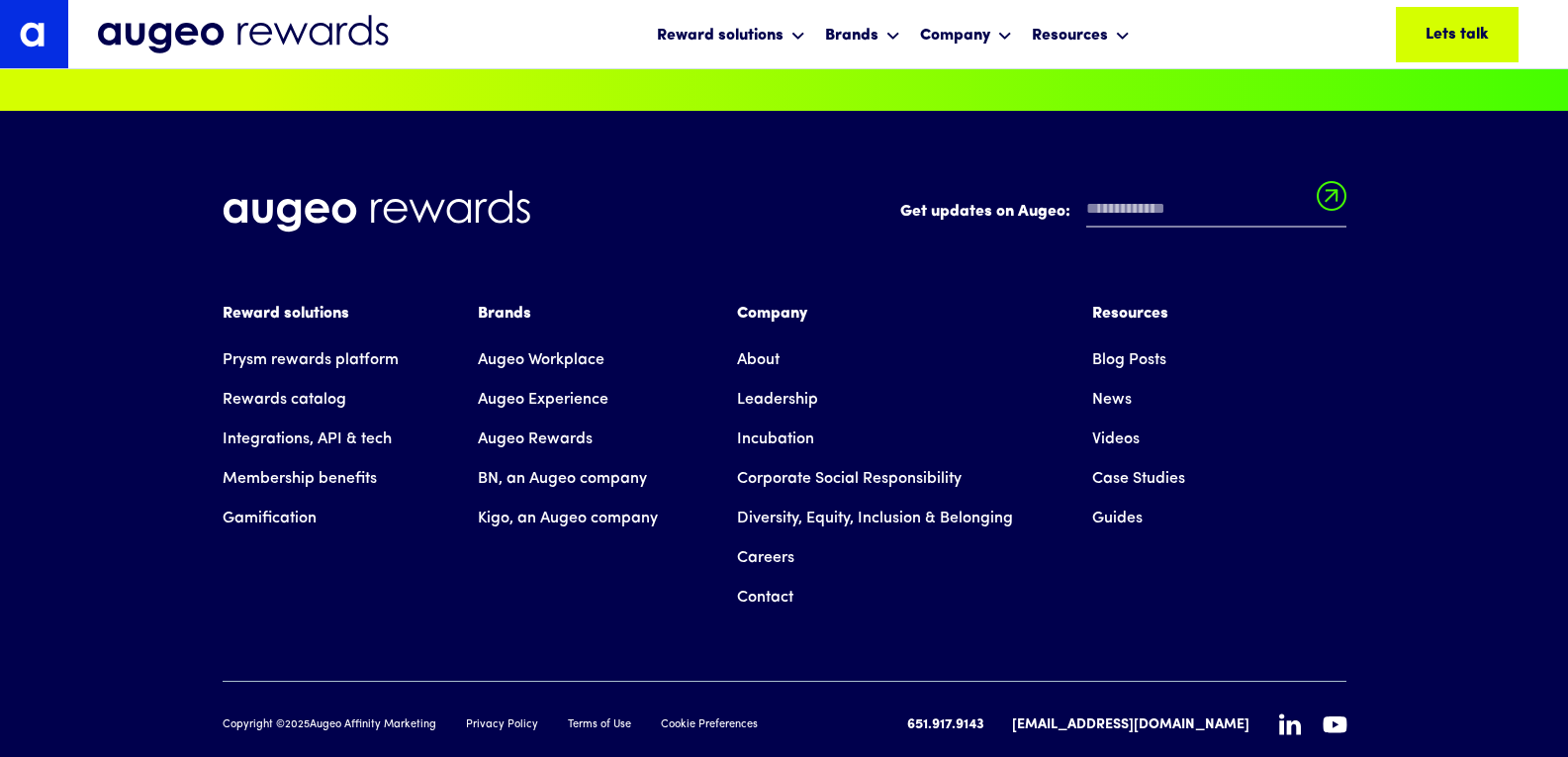
click at [782, 459] on link "Corporate Social Responsibility" at bounding box center [849, 479] width 225 height 40
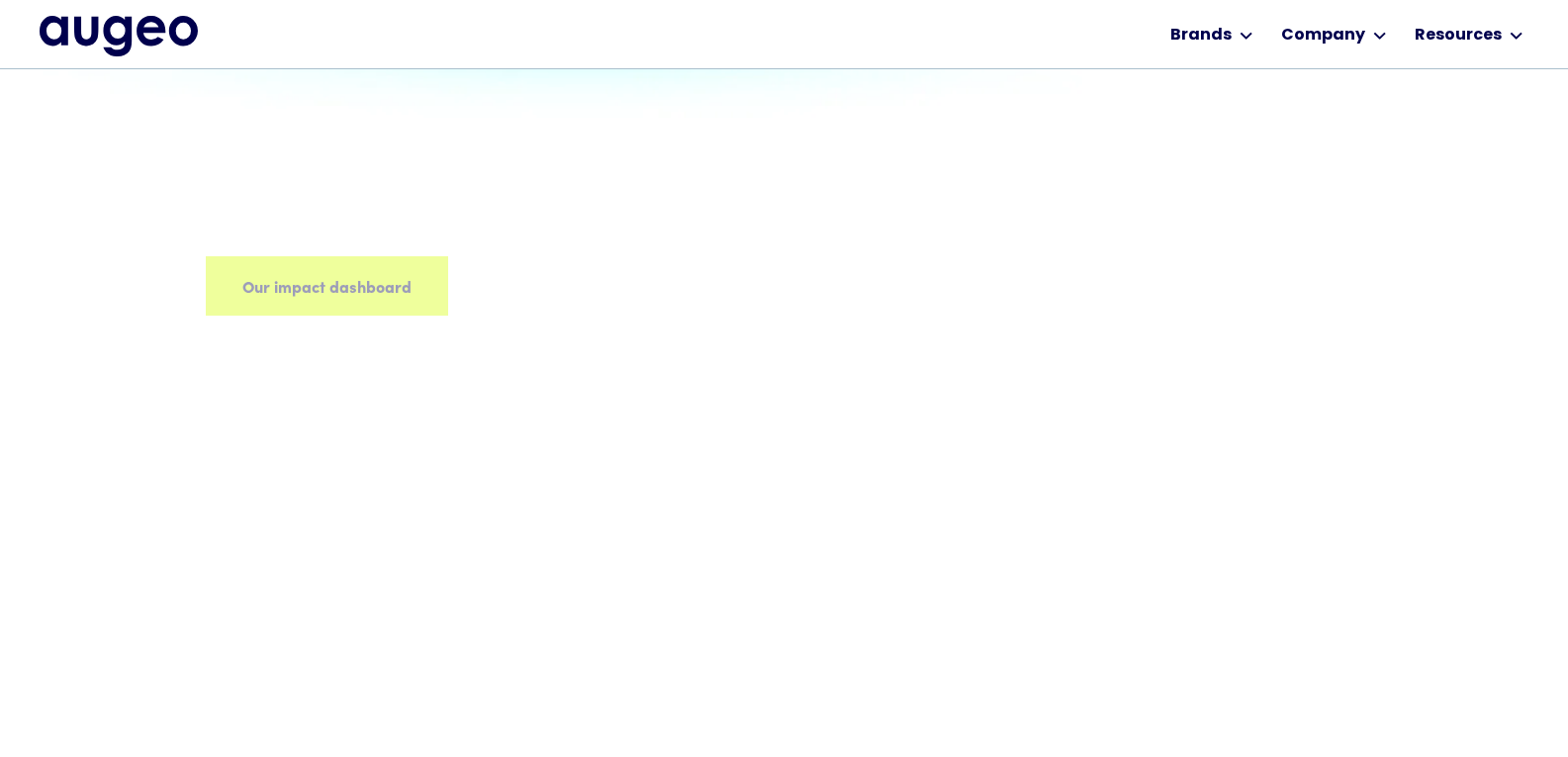
drag, startPoint x: 1582, startPoint y: 69, endPoint x: 1582, endPoint y: 267, distance: 198.0
